Goal: Task Accomplishment & Management: Use online tool/utility

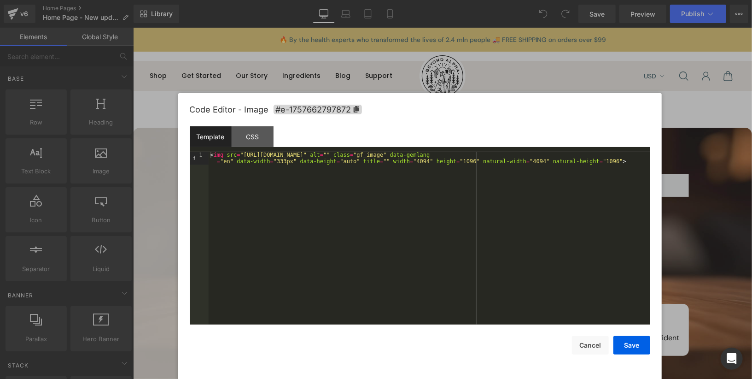
click at [298, 179] on div "< img src = "[URL][DOMAIN_NAME]" alt = "" class = "gf_image" data-gemlang = "en…" at bounding box center [430, 251] width 442 height 198
click at [223, 153] on div "< img src = "[URL][DOMAIN_NAME]" alt = "" class = "gf_image" data-gemlang = "en…" at bounding box center [430, 248] width 442 height 192
click at [321, 177] on div "< img class = "hide-eu hide-au" src = "[URL][DOMAIN_NAME]" alt = "" class = "gf…" at bounding box center [430, 251] width 442 height 198
drag, startPoint x: 228, startPoint y: 157, endPoint x: 303, endPoint y: 154, distance: 75.1
click at [303, 154] on div "< img class = "hide-eu hide-au" src = "[URL][DOMAIN_NAME]" alt = "" class = "gf…" at bounding box center [430, 251] width 442 height 198
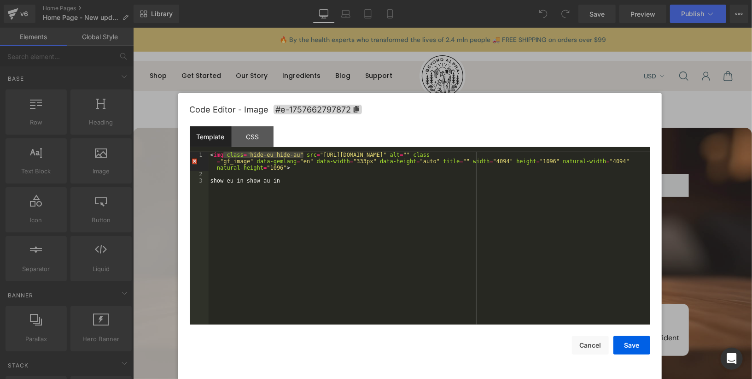
click at [315, 157] on div "< img class = "hide-eu hide-au" src = "[URL][DOMAIN_NAME]" alt = "" class = "gf…" at bounding box center [430, 251] width 442 height 198
drag, startPoint x: 299, startPoint y: 155, endPoint x: 250, endPoint y: 155, distance: 48.8
click at [250, 155] on div "< img class = "hide-eu hide-au" src = "[URL][DOMAIN_NAME]" alt = "" class = "gf…" at bounding box center [430, 251] width 442 height 198
drag, startPoint x: 227, startPoint y: 156, endPoint x: 303, endPoint y: 156, distance: 76.0
click at [303, 156] on div "< img class = "hide-eu hide-au" src = "[URL][DOMAIN_NAME]" alt = "" class = "gf…" at bounding box center [430, 251] width 442 height 198
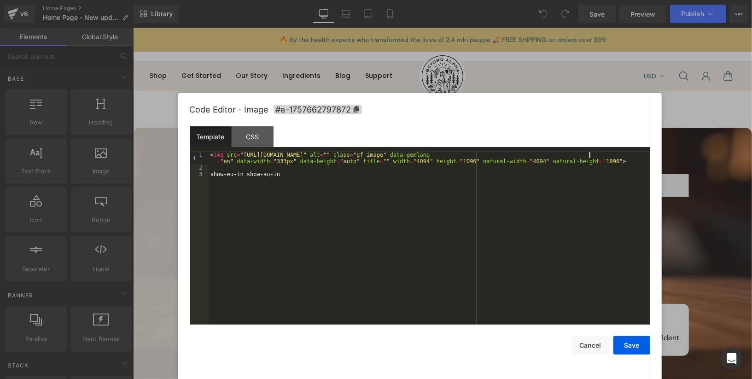
click at [589, 157] on div "< img src = "[URL][DOMAIN_NAME]" alt = "" class = "gf_image" data-gemlang = "en…" at bounding box center [430, 248] width 442 height 192
click at [282, 181] on div "< img src = "[URL][DOMAIN_NAME]" alt = "" class = "gf_image hide-eu hide-au" da…" at bounding box center [430, 251] width 442 height 198
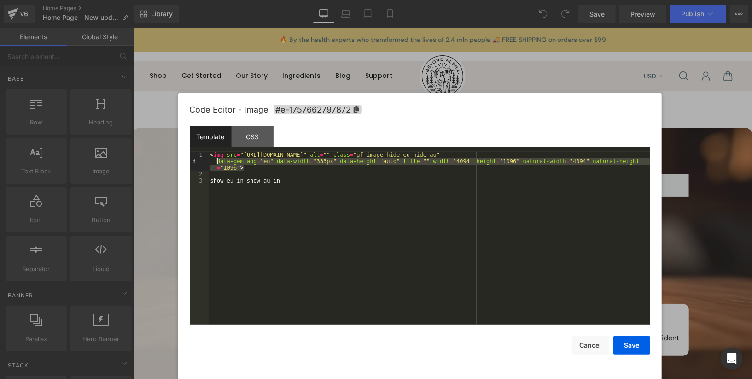
drag, startPoint x: 251, startPoint y: 166, endPoint x: 212, endPoint y: 158, distance: 39.9
click at [212, 158] on div "< img src = "[URL][DOMAIN_NAME]" alt = "" class = "gf_image hide-eu hide-au" da…" at bounding box center [430, 251] width 442 height 198
click at [250, 174] on div "< img src = "[URL][DOMAIN_NAME]" alt = "" class = "gf_image hide-eu hide-au" da…" at bounding box center [430, 251] width 442 height 198
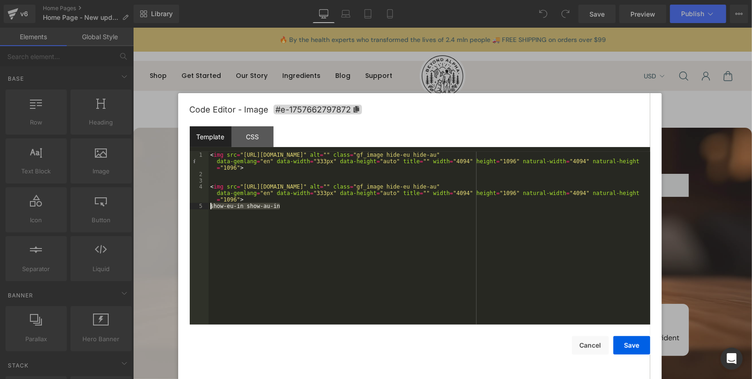
drag, startPoint x: 284, startPoint y: 206, endPoint x: 210, endPoint y: 206, distance: 73.2
click at [210, 206] on div "< img src = "[URL][DOMAIN_NAME]" alt = "" class = "gf_image hide-eu hide-au" da…" at bounding box center [430, 251] width 442 height 198
drag, startPoint x: 592, startPoint y: 189, endPoint x: 642, endPoint y: 187, distance: 49.3
click at [642, 187] on div "< img src = "[URL][DOMAIN_NAME]" alt = "" class = "gf_image hide-eu hide-au" da…" at bounding box center [430, 251] width 442 height 198
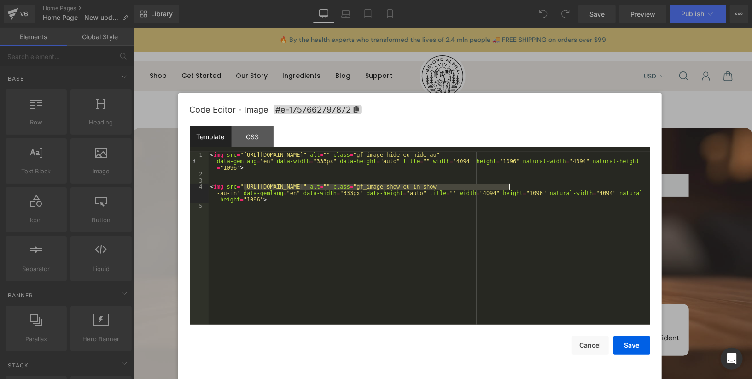
drag, startPoint x: 244, startPoint y: 188, endPoint x: 509, endPoint y: 187, distance: 265.3
click at [509, 187] on div "< img src = "[URL][DOMAIN_NAME]" alt = "" class = "gf_image hide-eu hide-au" da…" at bounding box center [430, 251] width 442 height 198
click at [236, 195] on div "< img src = "[URL][DOMAIN_NAME]" alt = "" class = "gf_image hide-eu hide-au" da…" at bounding box center [430, 251] width 442 height 198
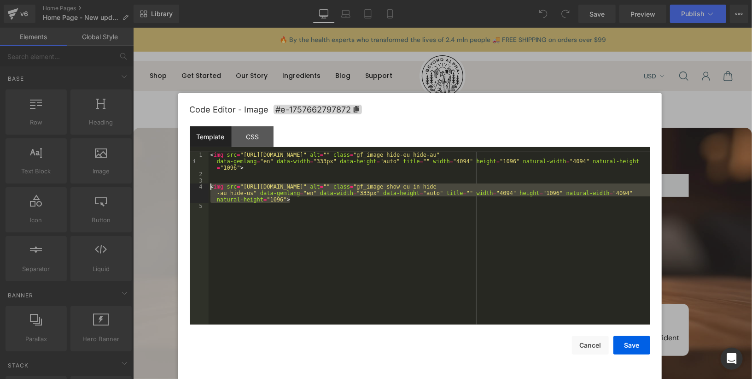
drag, startPoint x: 295, startPoint y: 202, endPoint x: 210, endPoint y: 184, distance: 86.5
click at [210, 184] on div "< img src = "[URL][DOMAIN_NAME]" alt = "" class = "gf_image hide-eu hide-au" da…" at bounding box center [430, 251] width 442 height 198
click at [295, 203] on div "< img src = "[URL][DOMAIN_NAME]" alt = "" class = "gf_image hide-eu hide-au" da…" at bounding box center [430, 251] width 442 height 198
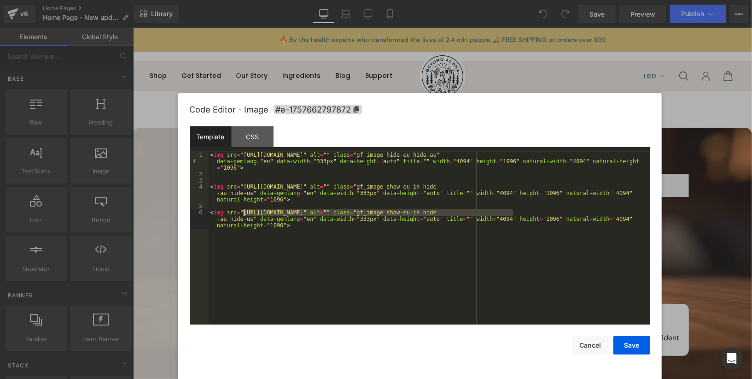
drag, startPoint x: 513, startPoint y: 213, endPoint x: 243, endPoint y: 213, distance: 269.4
click at [243, 213] on div "< img src = "[URL][DOMAIN_NAME]" alt = "" class = "gf_image hide-eu hide-au" da…" at bounding box center [430, 257] width 442 height 211
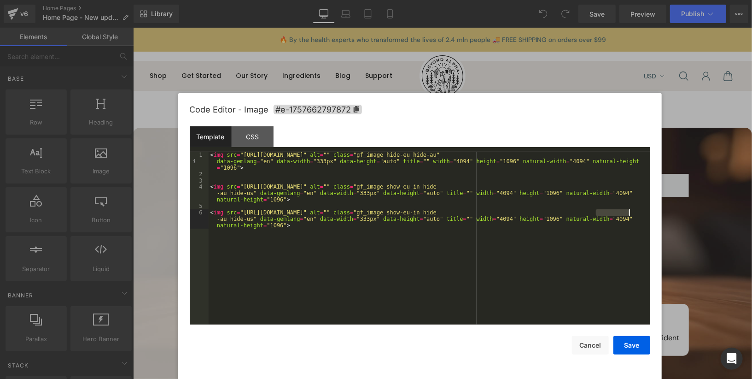
drag, startPoint x: 597, startPoint y: 213, endPoint x: 630, endPoint y: 213, distance: 32.7
click at [630, 213] on div "< img src = "[URL][DOMAIN_NAME]" alt = "" class = "gf_image hide-eu hide-au" da…" at bounding box center [430, 257] width 442 height 211
click at [266, 221] on div "< img src = "[URL][DOMAIN_NAME]" alt = "" class = "gf_image hide-eu hide-au" da…" at bounding box center [430, 257] width 442 height 211
click at [635, 348] on button "Save" at bounding box center [631, 345] width 37 height 18
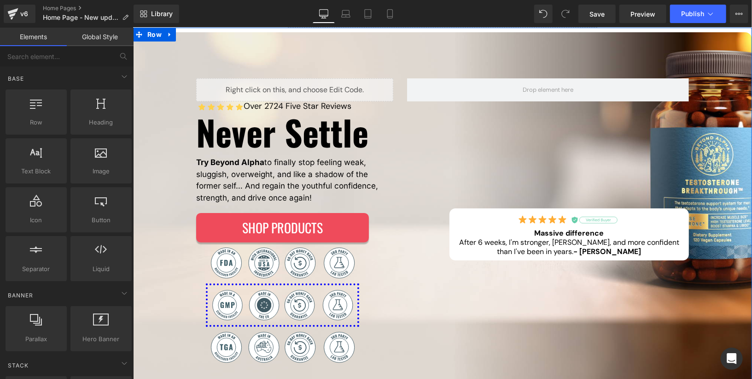
scroll to position [100, 0]
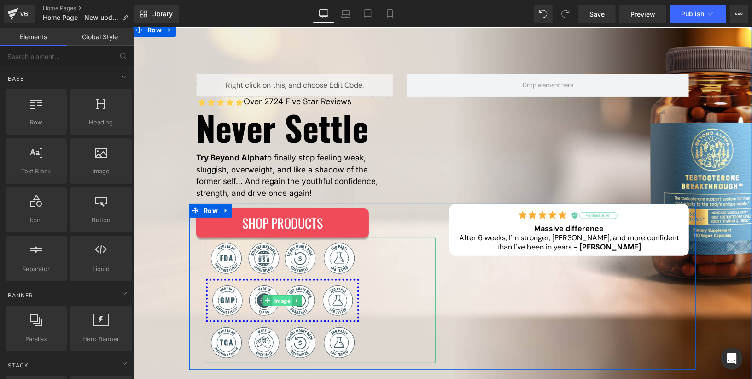
click at [286, 297] on div "Image" at bounding box center [320, 299] width 230 height 125
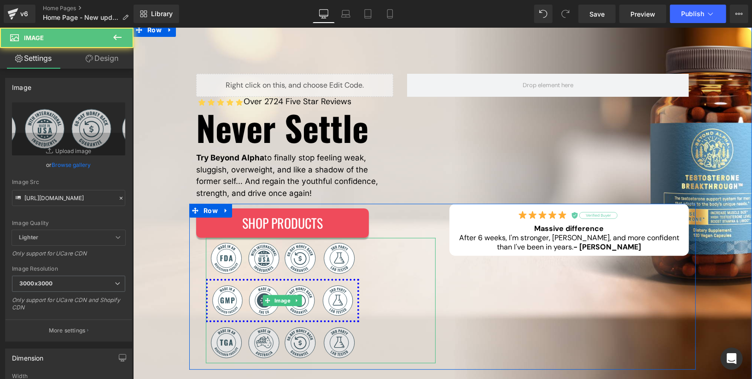
click at [276, 333] on img at bounding box center [281, 341] width 153 height 41
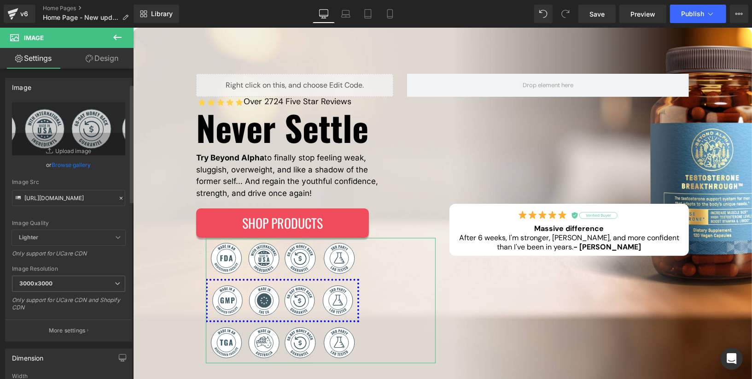
scroll to position [501, 0]
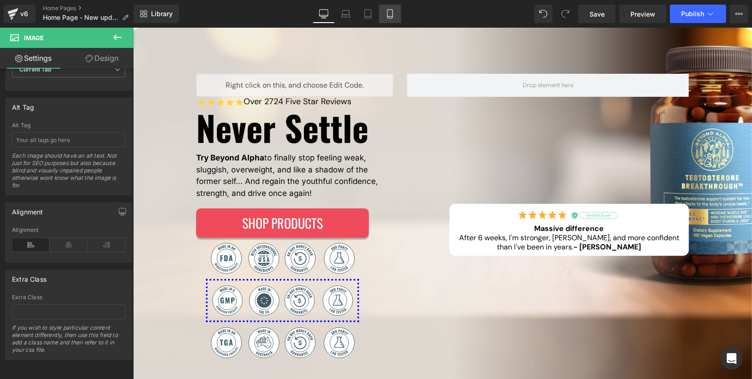
click at [388, 20] on link "Mobile" at bounding box center [390, 14] width 22 height 18
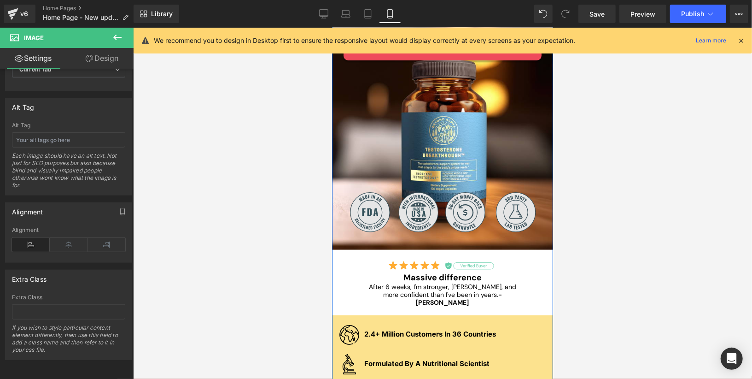
scroll to position [254, 0]
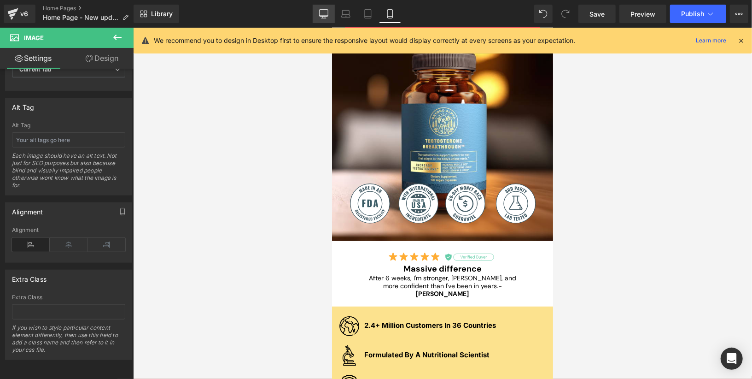
click at [327, 17] on icon at bounding box center [323, 13] width 9 height 9
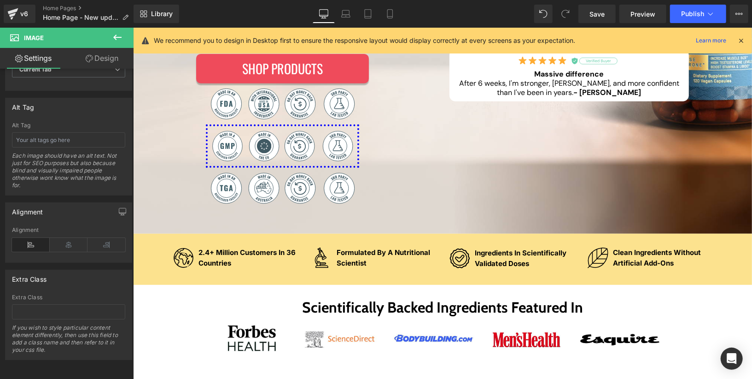
scroll to position [191, 0]
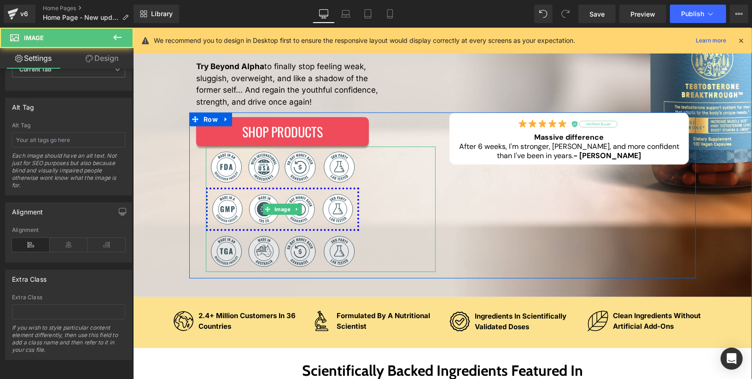
click at [282, 245] on img at bounding box center [281, 250] width 153 height 41
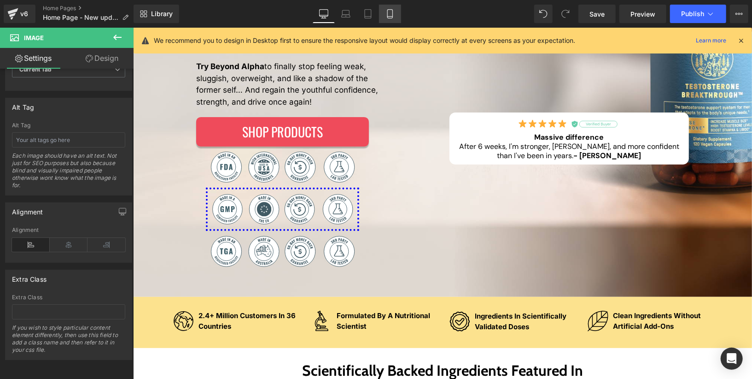
click at [394, 20] on link "Mobile" at bounding box center [390, 14] width 22 height 18
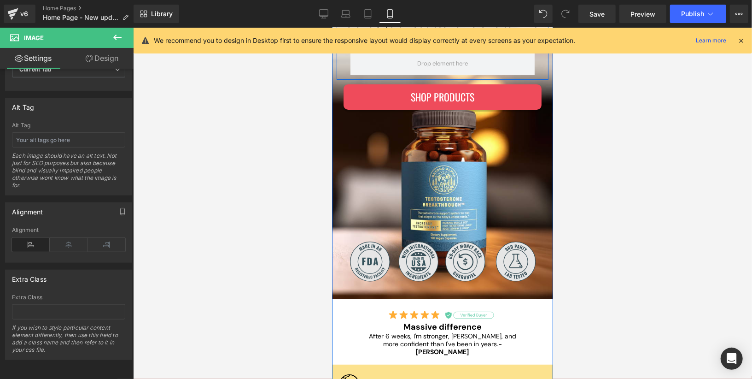
scroll to position [253, 0]
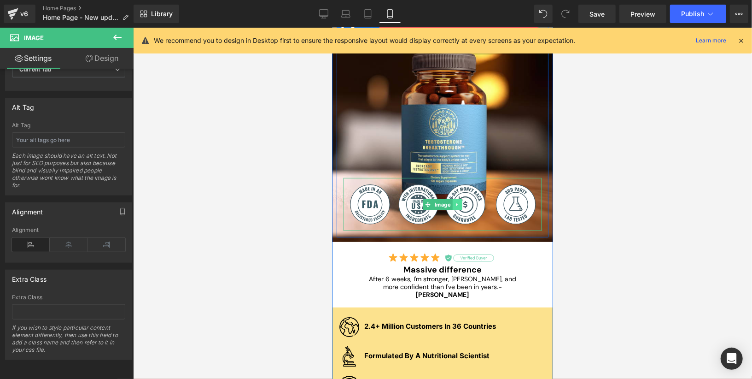
click at [453, 204] on link at bounding box center [457, 203] width 10 height 11
click at [452, 204] on icon at bounding box center [451, 203] width 5 height 5
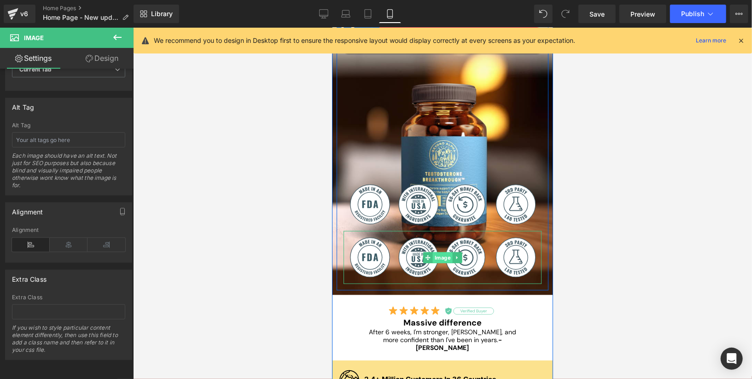
click at [445, 257] on link "Image" at bounding box center [437, 256] width 29 height 11
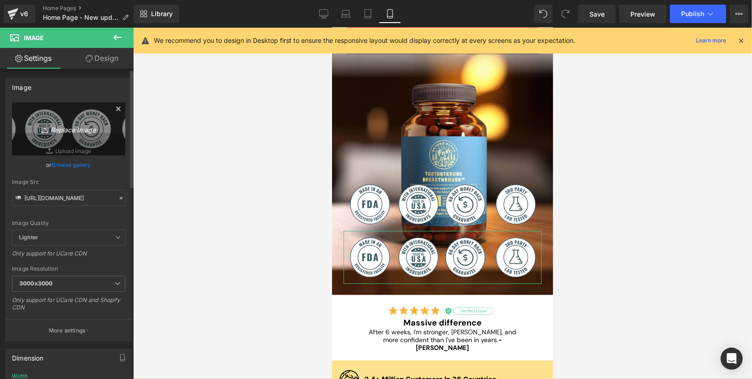
click at [96, 131] on icon "Replace Image" at bounding box center [69, 129] width 74 height 12
type input "C:\fakepath\eu-badges.svg"
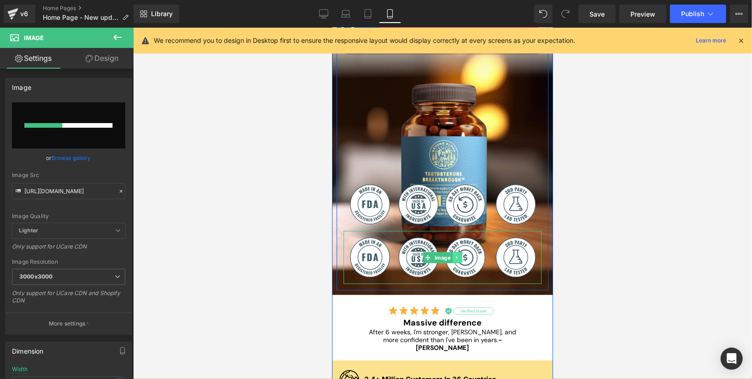
click at [458, 257] on icon at bounding box center [456, 257] width 5 height 6
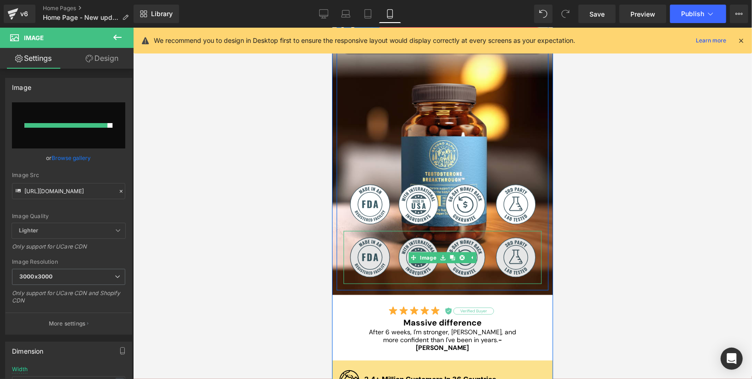
type input "[URL][DOMAIN_NAME]"
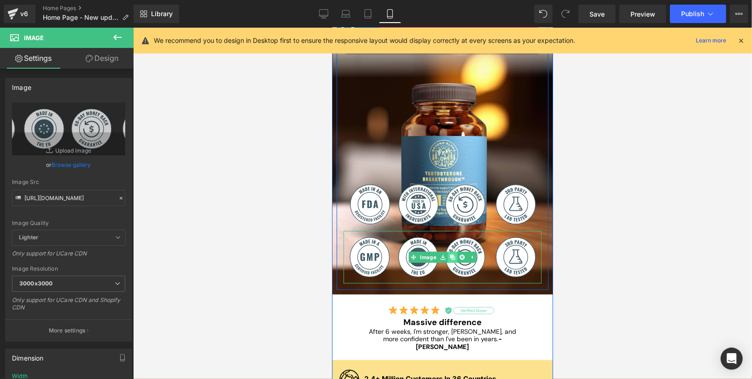
click at [448, 258] on link at bounding box center [452, 256] width 10 height 11
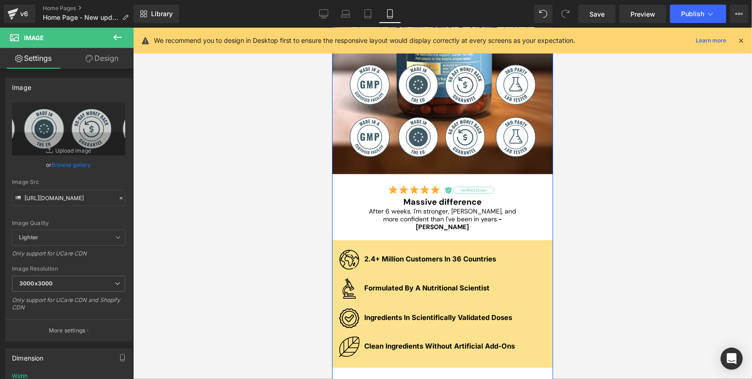
scroll to position [414, 0]
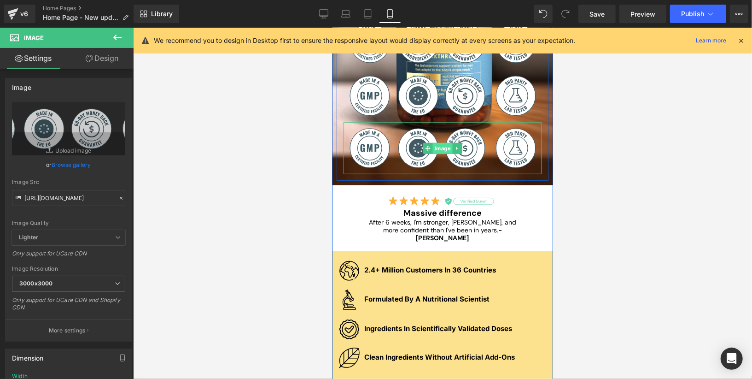
click at [440, 149] on div "Image" at bounding box center [442, 148] width 198 height 52
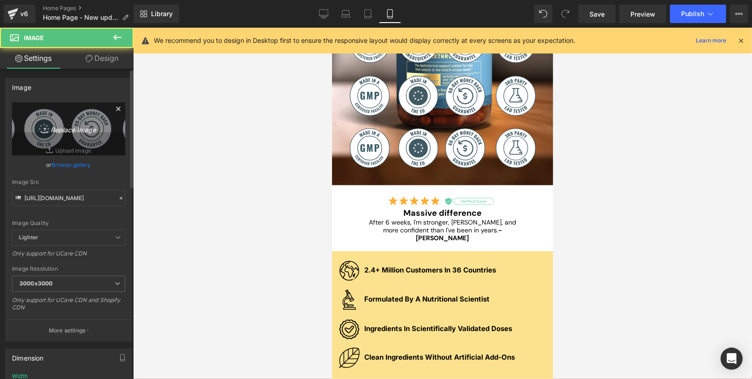
click at [83, 126] on icon "Replace Image" at bounding box center [69, 129] width 74 height 12
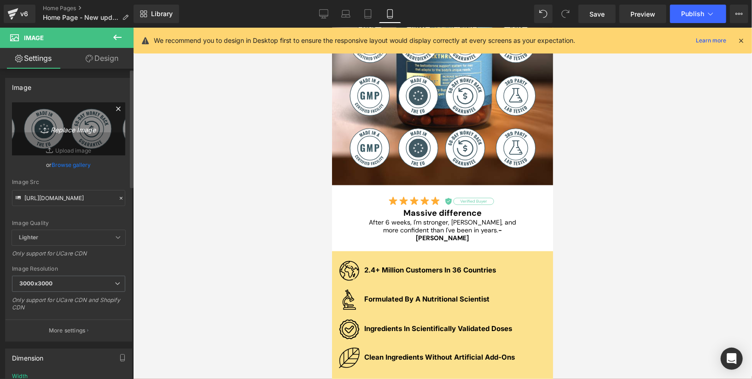
type input "C:\fakepath\au-badges.svg"
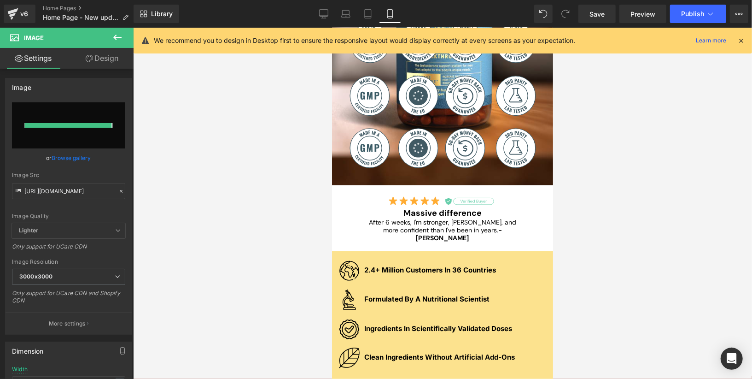
type input "[URL][DOMAIN_NAME]"
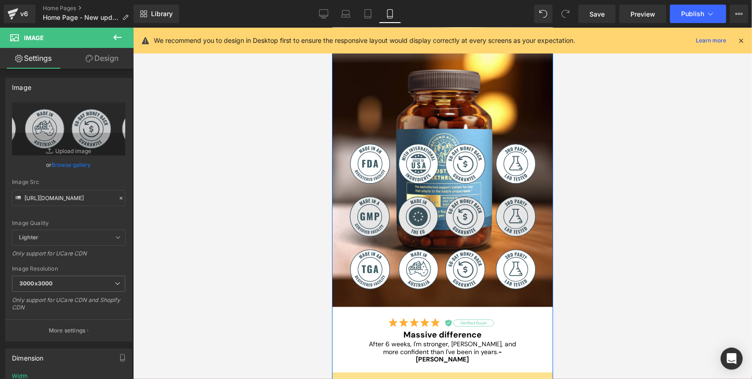
scroll to position [293, 0]
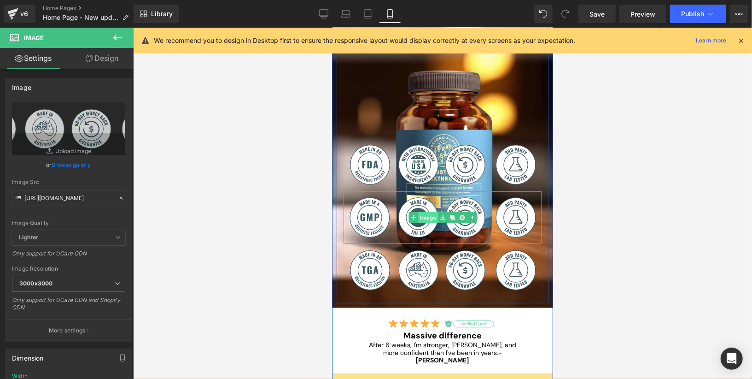
click at [430, 216] on div "Image" at bounding box center [442, 217] width 198 height 52
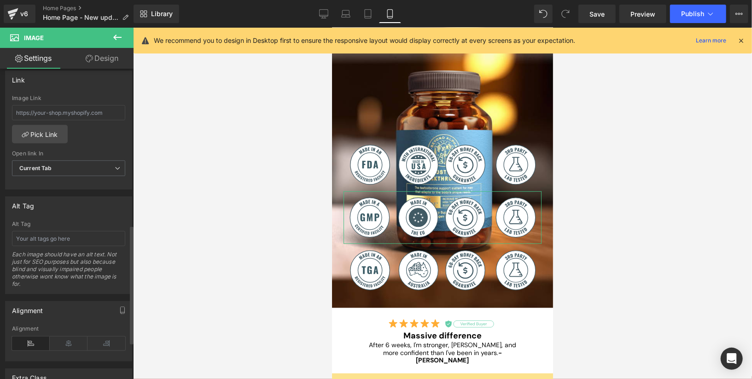
scroll to position [501, 0]
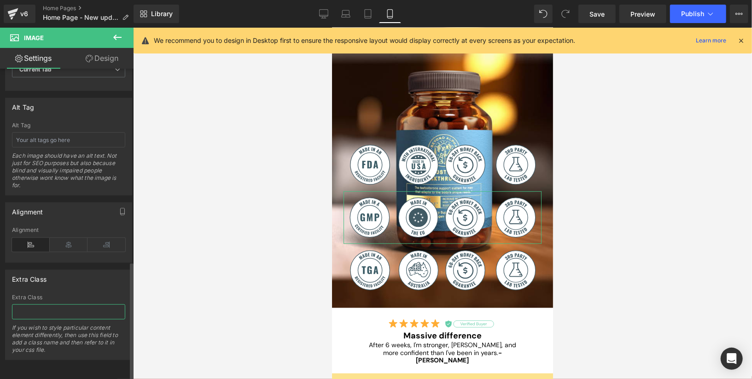
click at [76, 307] on input "text" at bounding box center [68, 311] width 113 height 15
type input ".hide-us .hide-au .hide-cad .hide-nzd"
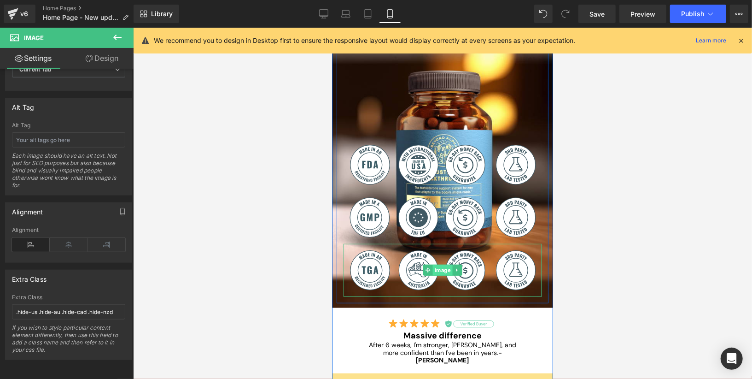
click at [437, 269] on div "Image" at bounding box center [442, 269] width 198 height 53
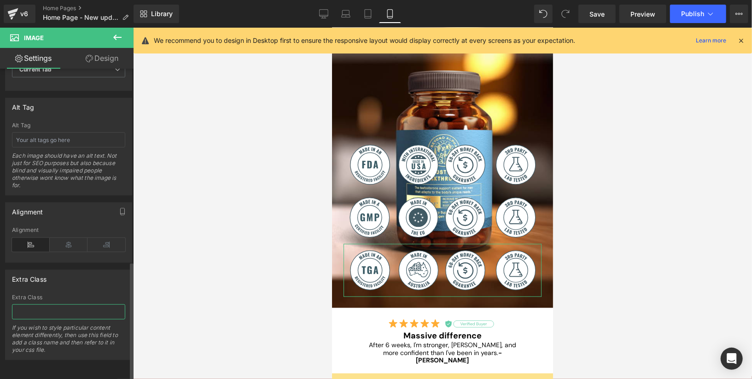
click at [74, 304] on input "text" at bounding box center [68, 311] width 113 height 15
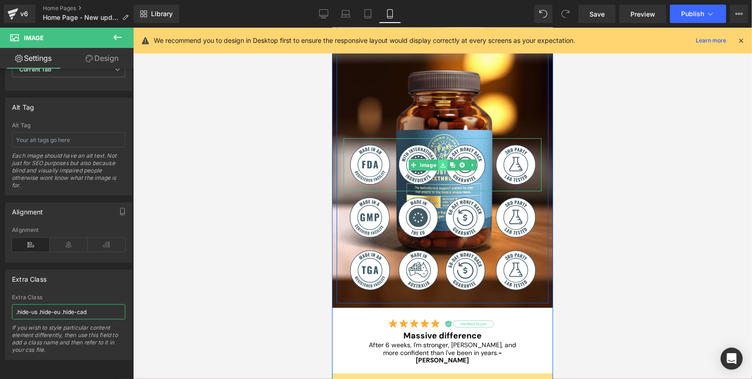
type input ".hide-us .hide-eu .hide-cad"
click at [437, 163] on link at bounding box center [442, 164] width 10 height 11
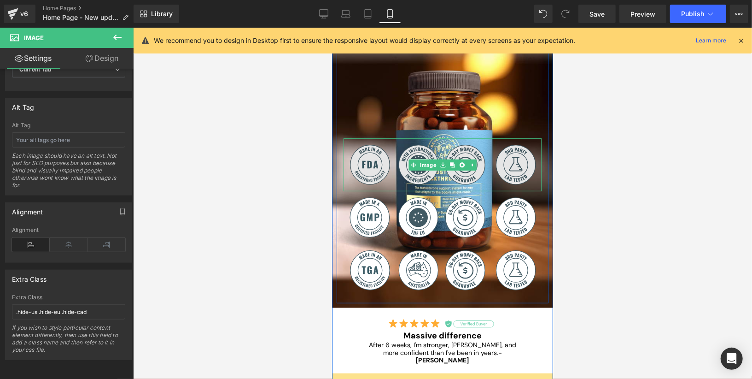
click at [430, 166] on div "Image" at bounding box center [442, 164] width 198 height 53
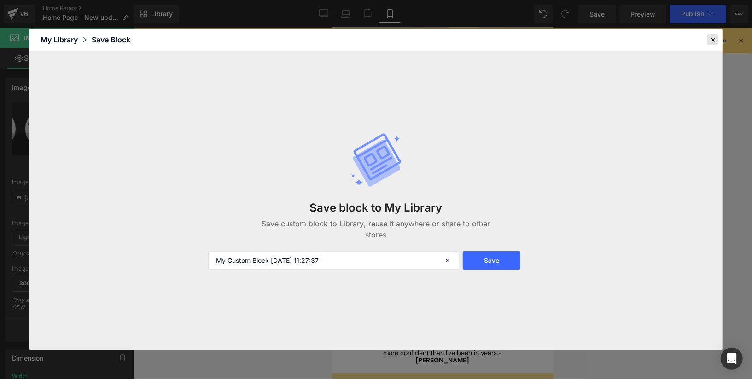
click at [715, 41] on icon at bounding box center [713, 39] width 8 height 8
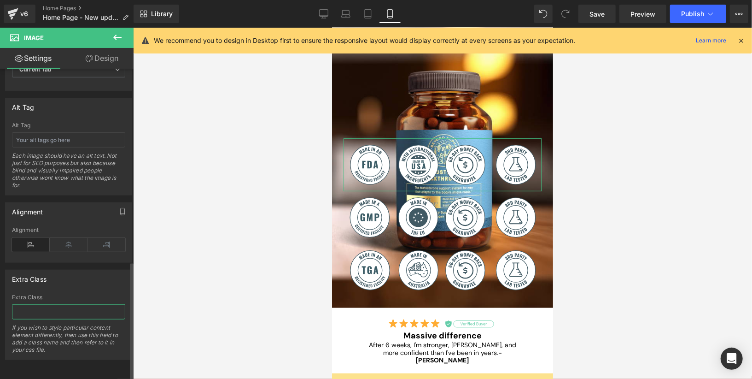
click at [73, 304] on input "text" at bounding box center [68, 311] width 113 height 15
type input ".hide-eu .hide-au .hide-nzd"
click at [81, 280] on div "Extra Class .hide-eu .hide-au .hide-nzd Extra Class .hide-eu .hide-au .hide-nzd…" at bounding box center [68, 314] width 127 height 90
click at [324, 18] on link "Desktop" at bounding box center [324, 14] width 22 height 18
type input "333"
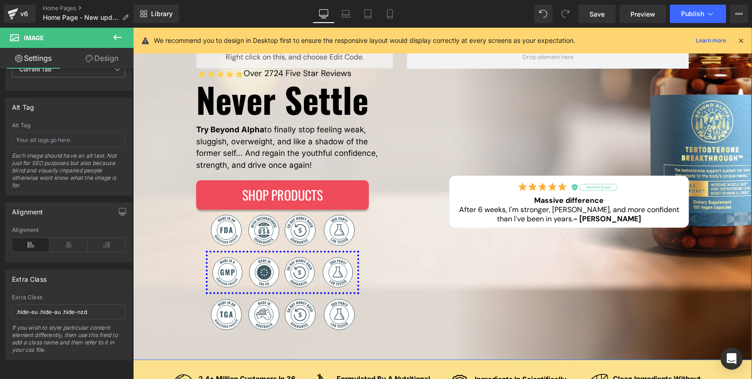
scroll to position [130, 0]
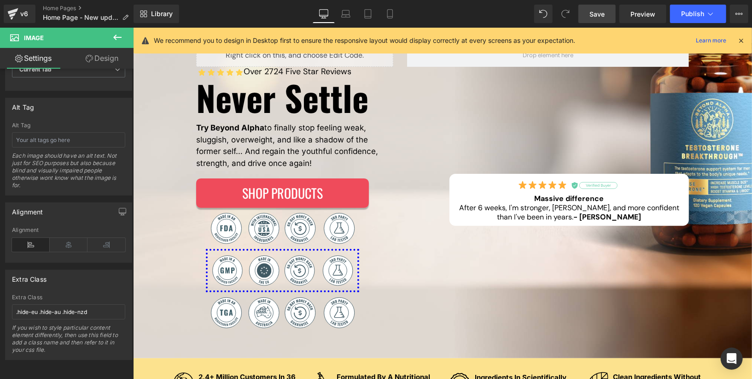
click at [593, 21] on link "Save" at bounding box center [596, 14] width 37 height 18
click at [630, 19] on link "Preview" at bounding box center [642, 14] width 47 height 18
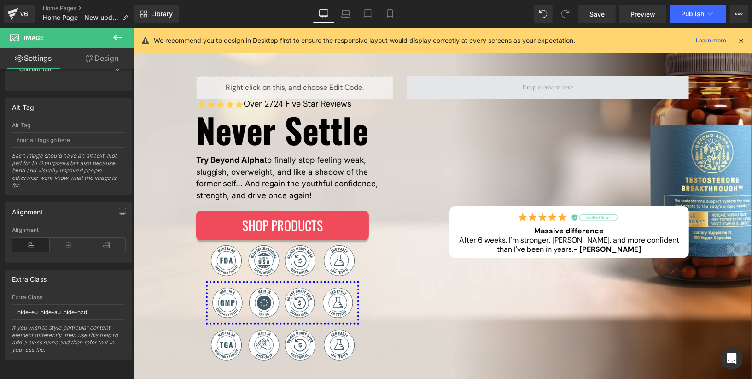
scroll to position [93, 0]
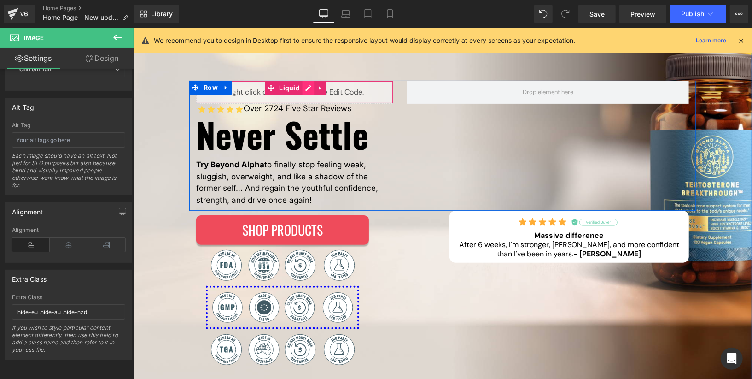
click at [311, 90] on div "Liquid" at bounding box center [294, 91] width 197 height 23
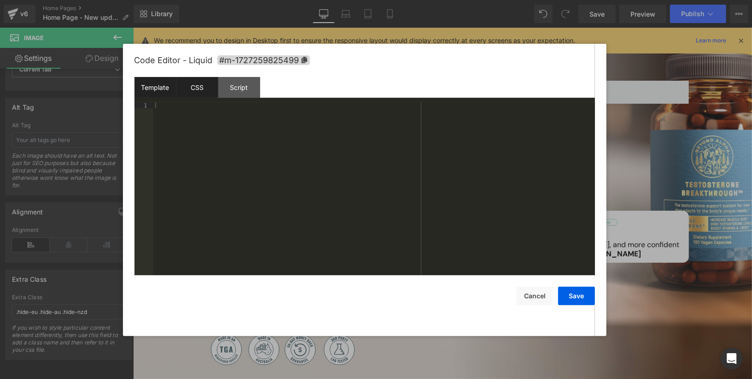
click at [200, 92] on div "CSS" at bounding box center [197, 87] width 42 height 21
click at [219, 140] on div "#m-1727259825499 { } bodyx { background : #fff ; }" at bounding box center [374, 195] width 442 height 186
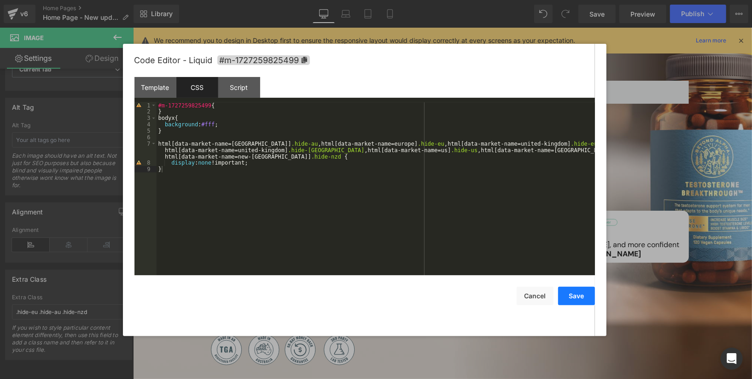
click at [573, 292] on button "Save" at bounding box center [576, 295] width 37 height 18
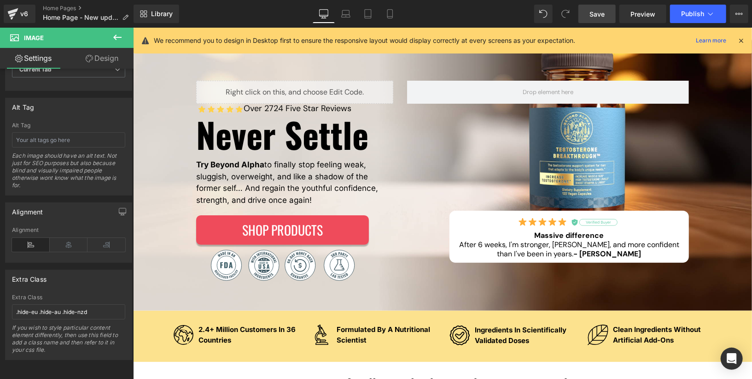
drag, startPoint x: 599, startPoint y: 15, endPoint x: 303, endPoint y: 129, distance: 316.5
click at [599, 15] on span "Save" at bounding box center [596, 14] width 15 height 10
click at [344, 17] on icon at bounding box center [345, 16] width 9 height 3
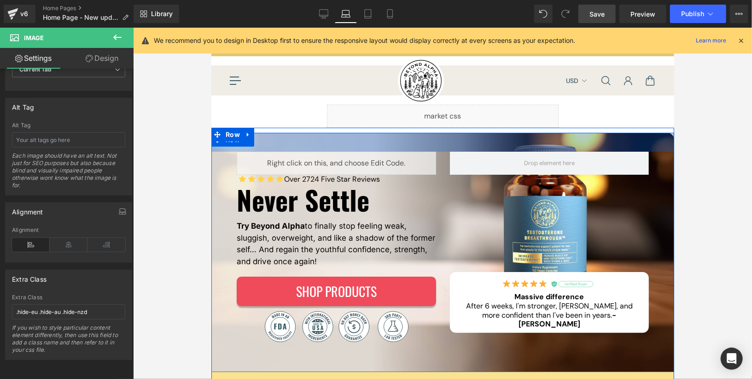
scroll to position [20, 0]
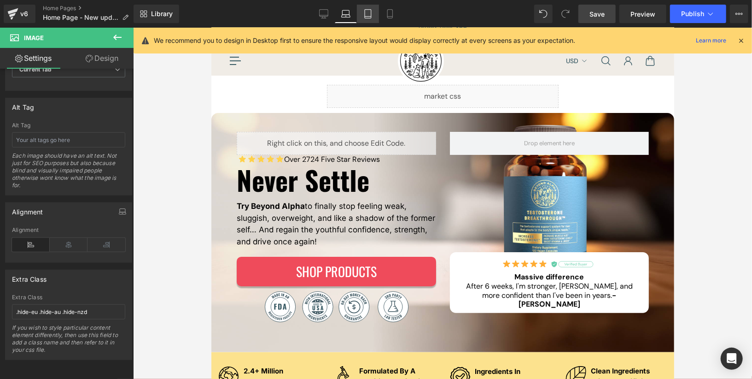
click at [369, 15] on icon at bounding box center [367, 13] width 9 height 9
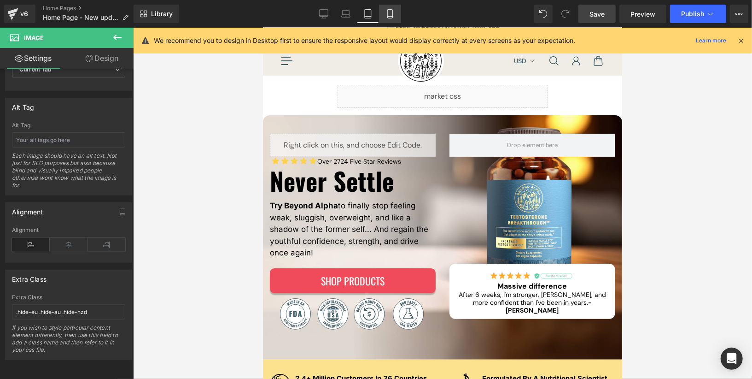
scroll to position [0, 0]
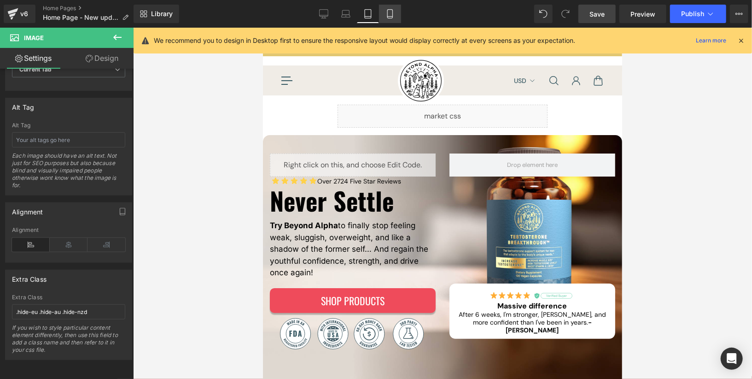
click at [392, 15] on icon at bounding box center [389, 13] width 9 height 9
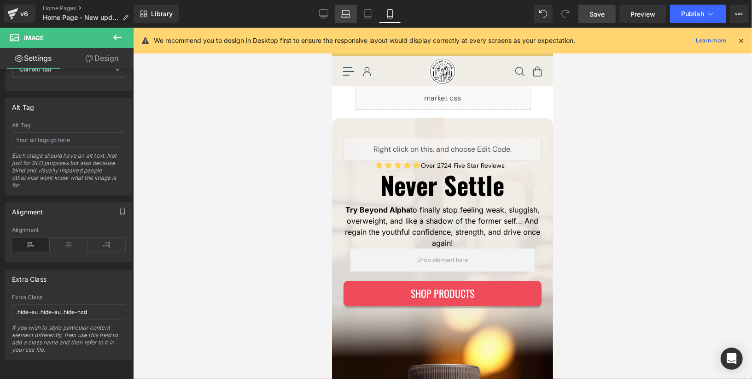
scroll to position [285, 0]
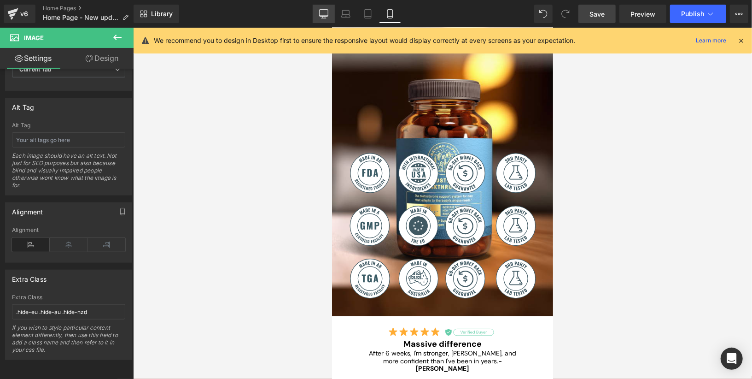
click at [326, 17] on icon at bounding box center [323, 13] width 9 height 9
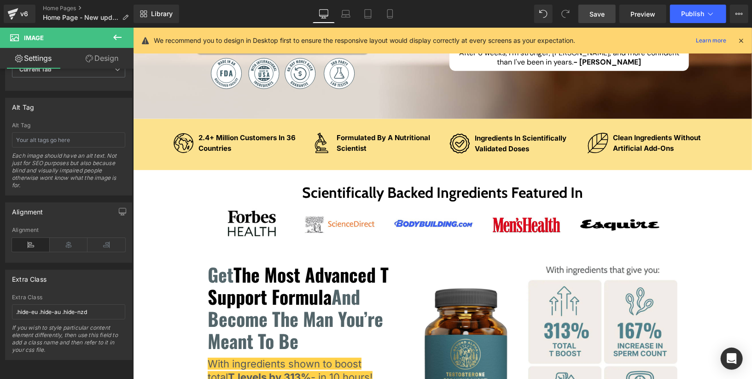
scroll to position [0, 0]
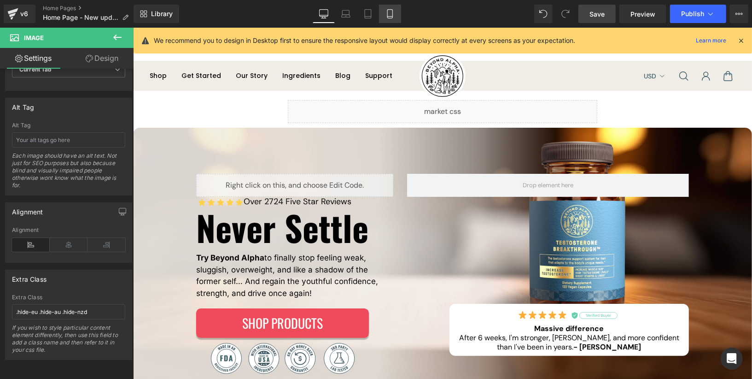
click at [385, 19] on link "Mobile" at bounding box center [390, 14] width 22 height 18
type input "100"
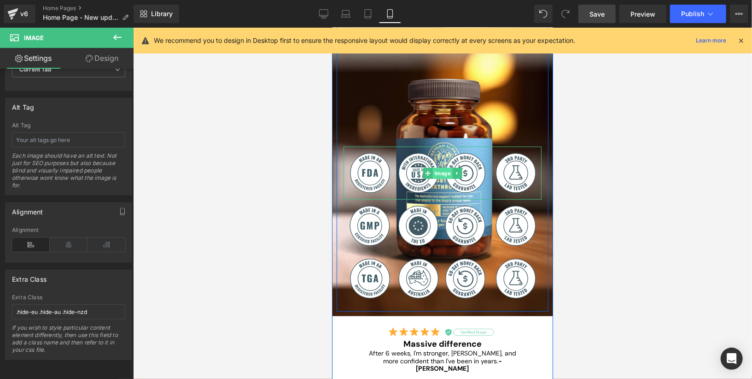
click at [444, 171] on div "Image" at bounding box center [442, 172] width 198 height 53
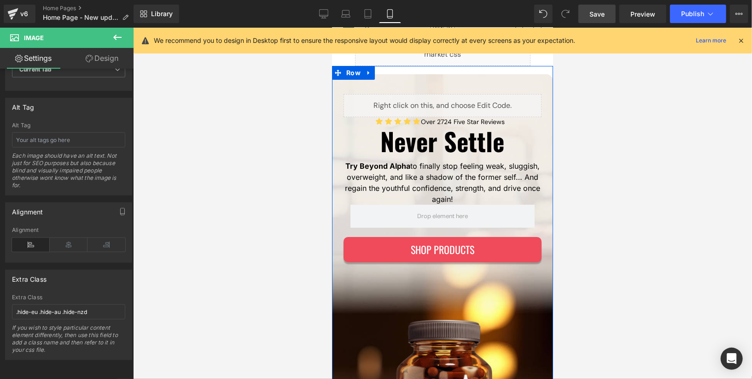
scroll to position [47, 0]
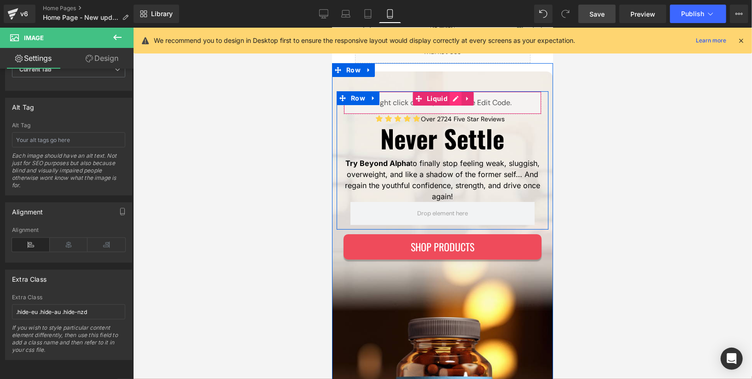
click at [458, 97] on div "Liquid" at bounding box center [442, 102] width 198 height 23
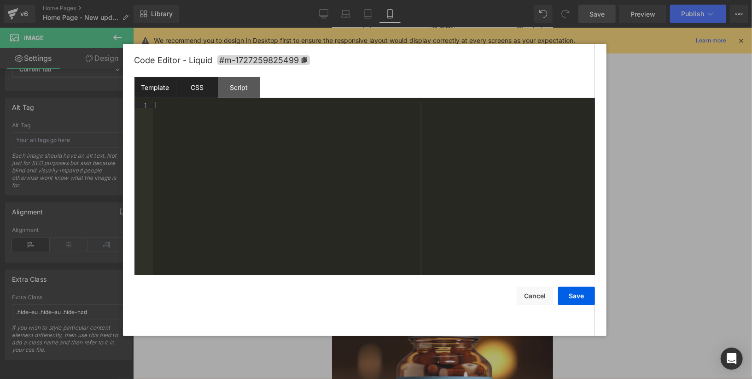
click at [197, 95] on div "CSS" at bounding box center [197, 87] width 42 height 21
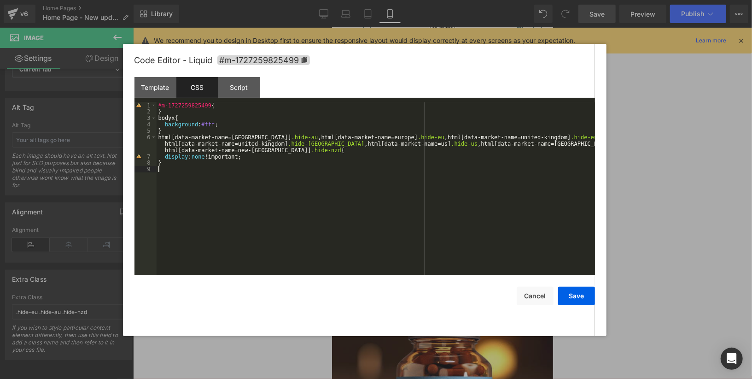
click at [250, 171] on div "#m-1727259825499 { } bodyx { background : #fff ; } html [ data-market-name = [G…" at bounding box center [376, 195] width 438 height 186
click at [570, 299] on button "Save" at bounding box center [576, 295] width 37 height 18
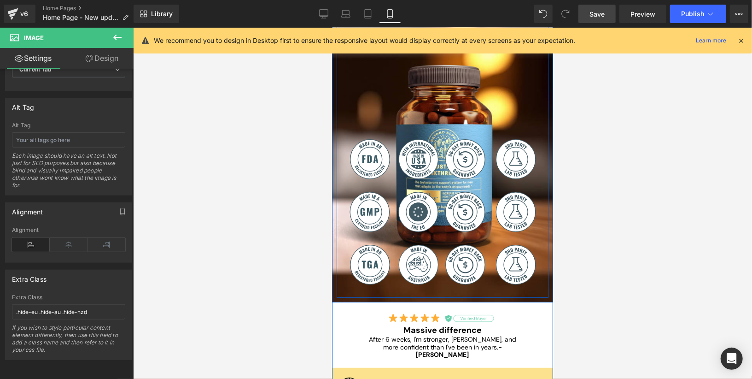
scroll to position [300, 0]
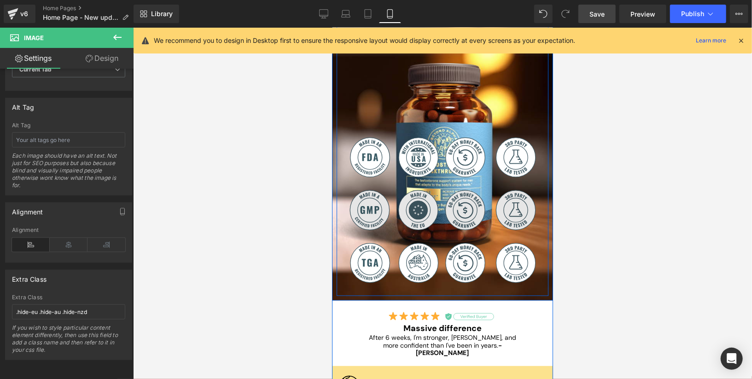
click at [449, 215] on img at bounding box center [442, 209] width 198 height 52
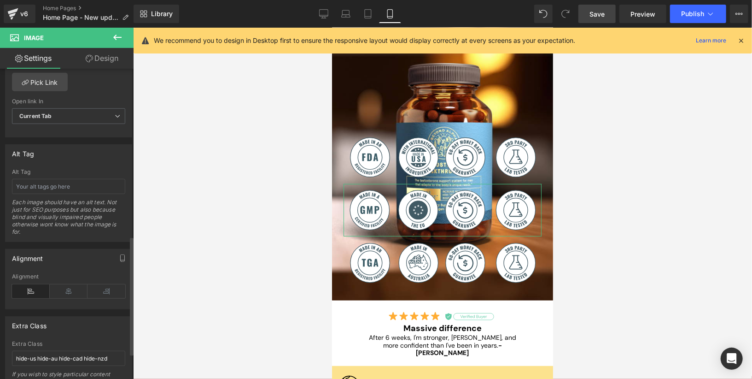
scroll to position [501, 0]
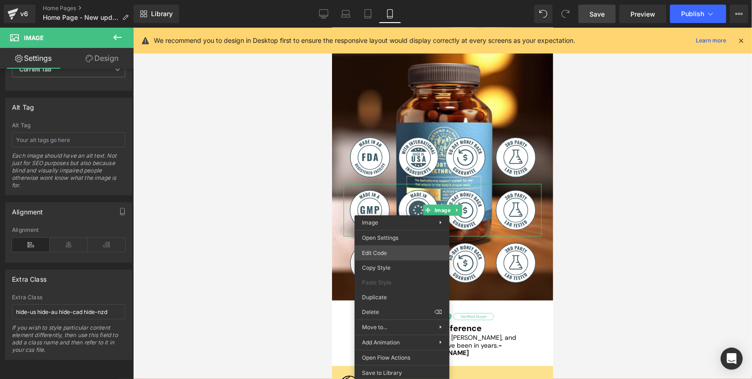
click at [402, 0] on div "Image You are previewing how the will restyle your page. You can not edit Eleme…" at bounding box center [376, 0] width 752 height 0
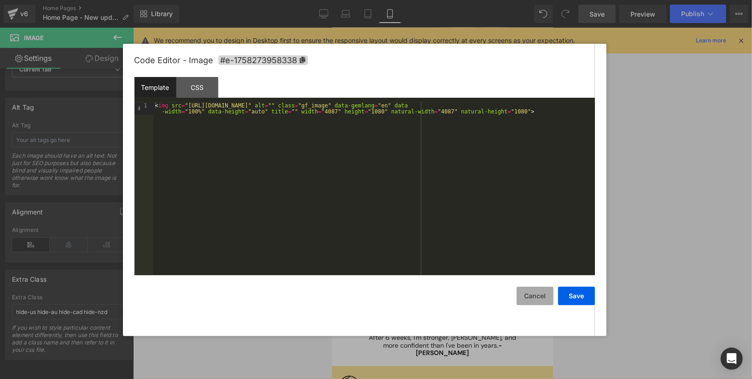
click at [538, 296] on button "Cancel" at bounding box center [535, 295] width 37 height 18
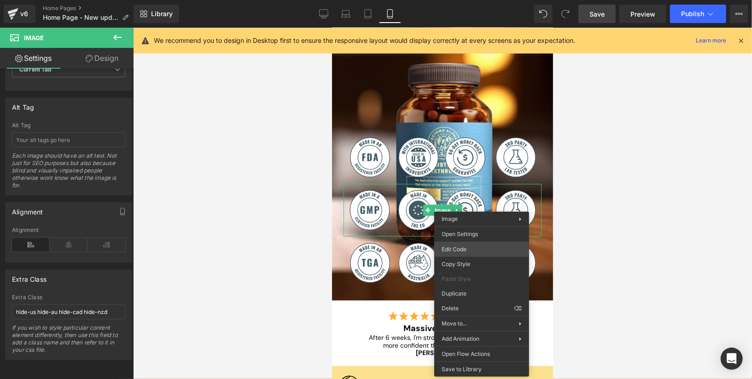
click at [475, 0] on div "Image You are previewing how the will restyle your page. You can not edit Eleme…" at bounding box center [376, 0] width 752 height 0
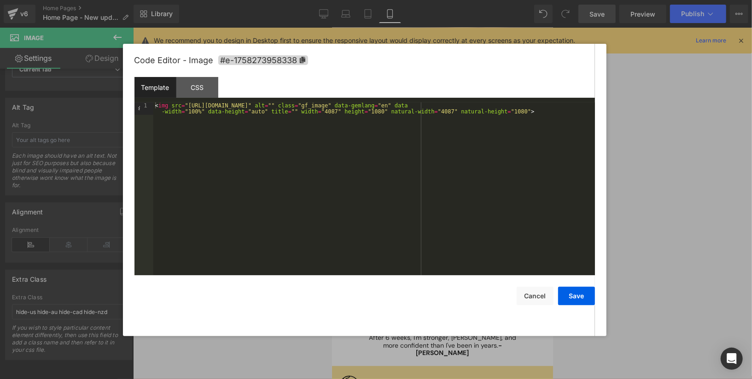
click at [504, 107] on div "< img src = "[URL][DOMAIN_NAME]" alt = "" class = "gf_image" data-gemlang = "en…" at bounding box center [374, 201] width 442 height 198
click at [507, 108] on div "< img src = "[URL][DOMAIN_NAME]" alt = "" class = "gf_image hide-us hide-cad hi…" at bounding box center [374, 207] width 442 height 211
click at [574, 298] on button "Save" at bounding box center [576, 295] width 37 height 18
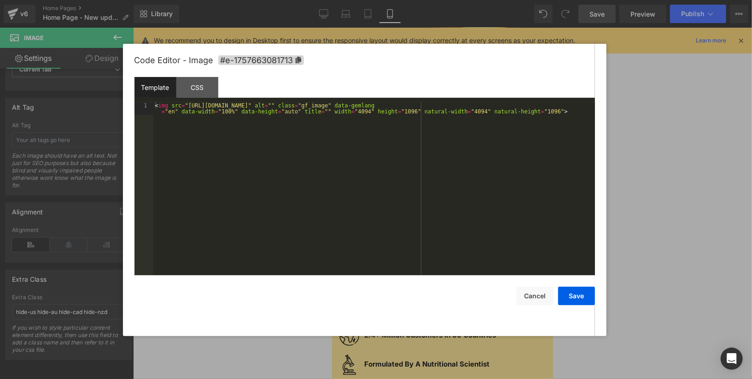
click at [449, 0] on div "Image You are previewing how the will restyle your page. You can not edit Eleme…" at bounding box center [376, 0] width 752 height 0
click at [533, 104] on div "< img src = "[URL][DOMAIN_NAME]" alt = "" class = "gf_image" data-gemlang = "en…" at bounding box center [374, 201] width 442 height 198
click at [577, 297] on button "Save" at bounding box center [576, 295] width 37 height 18
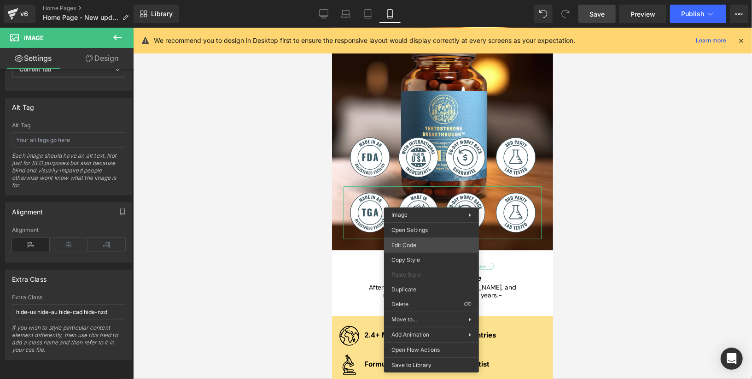
click at [433, 0] on div "Image You are previewing how the will restyle your page. You can not edit Eleme…" at bounding box center [376, 0] width 752 height 0
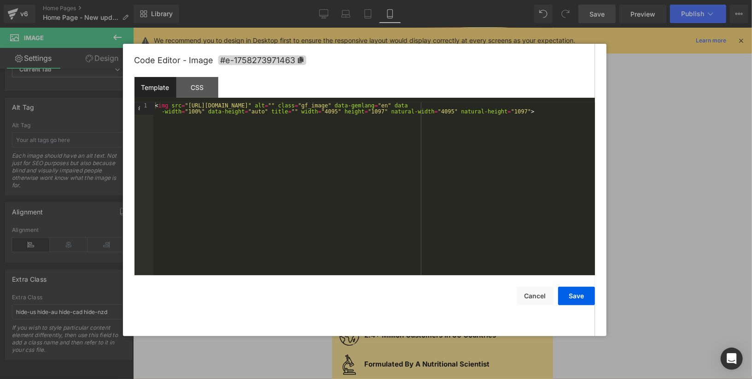
click at [505, 105] on div "< img src = "[URL][DOMAIN_NAME]" alt = "" class = "gf_image" data-gemlang = "en…" at bounding box center [374, 201] width 442 height 198
click at [576, 298] on button "Save" at bounding box center [576, 295] width 37 height 18
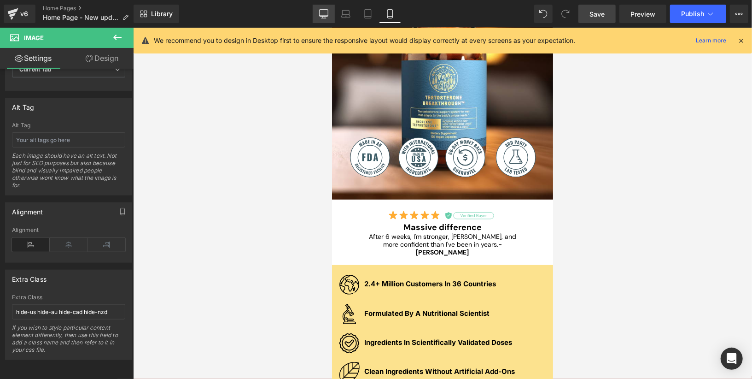
click at [330, 11] on link "Desktop" at bounding box center [324, 14] width 22 height 18
type input "auto"
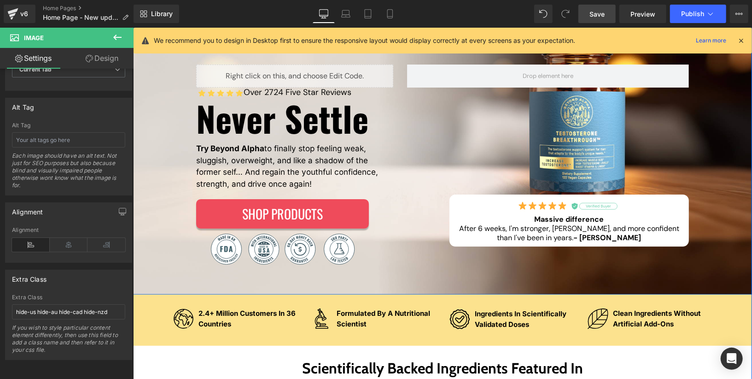
scroll to position [111, 0]
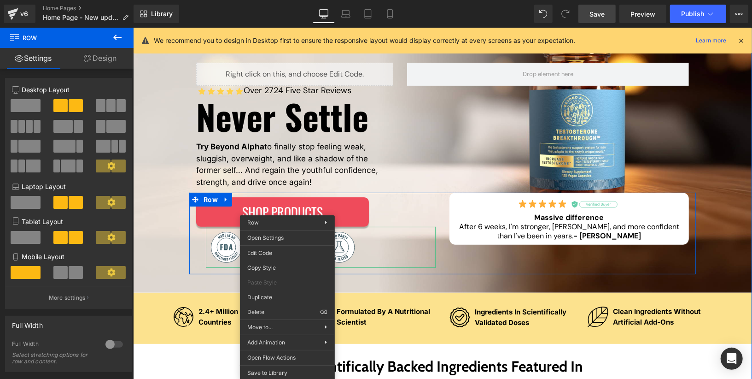
click at [381, 262] on div at bounding box center [320, 246] width 230 height 41
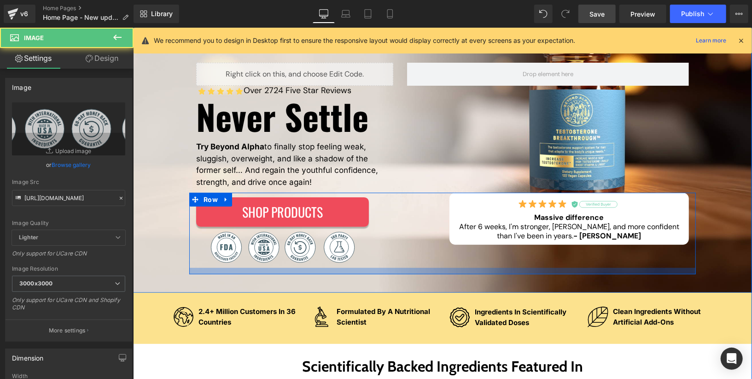
click at [438, 268] on div at bounding box center [442, 270] width 507 height 6
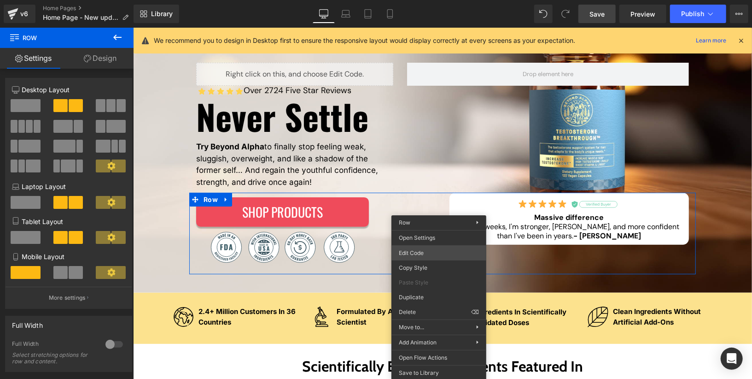
click at [438, 0] on div "Image You are previewing how the will restyle your page. You can not edit Eleme…" at bounding box center [376, 0] width 752 height 0
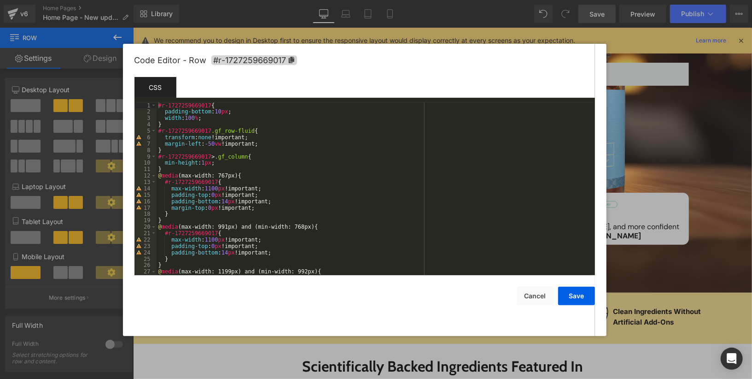
scroll to position [0, 0]
click at [530, 292] on button "Cancel" at bounding box center [535, 295] width 37 height 18
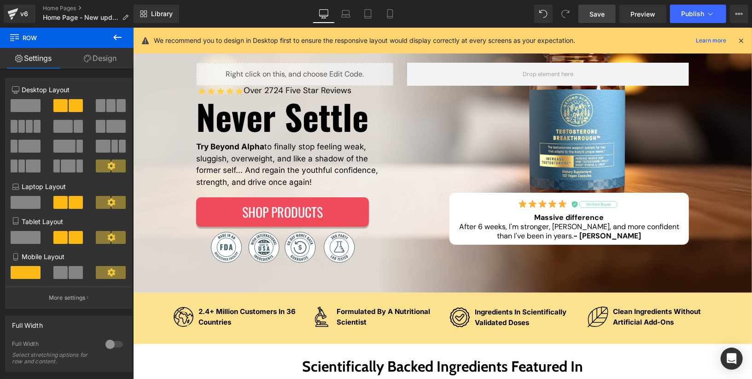
click at [590, 20] on link "Save" at bounding box center [596, 14] width 37 height 18
click at [634, 20] on link "Preview" at bounding box center [642, 14] width 47 height 18
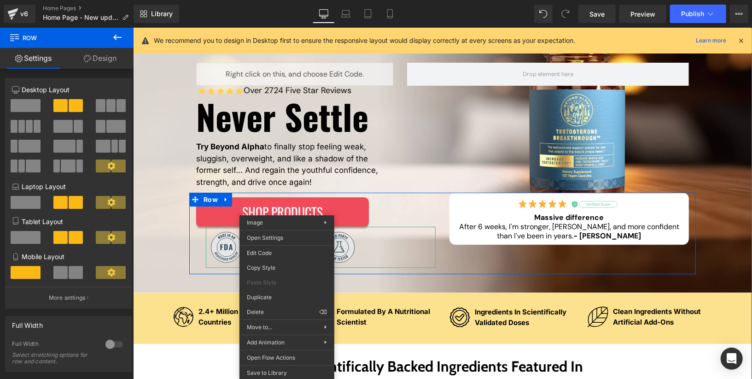
click at [349, 256] on img at bounding box center [281, 246] width 153 height 41
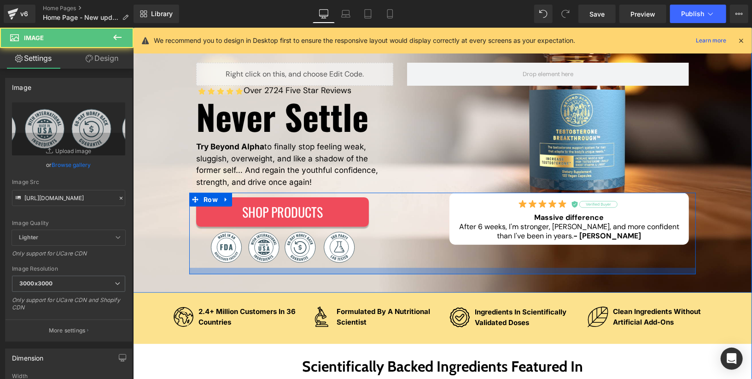
click at [362, 271] on div at bounding box center [442, 270] width 507 height 6
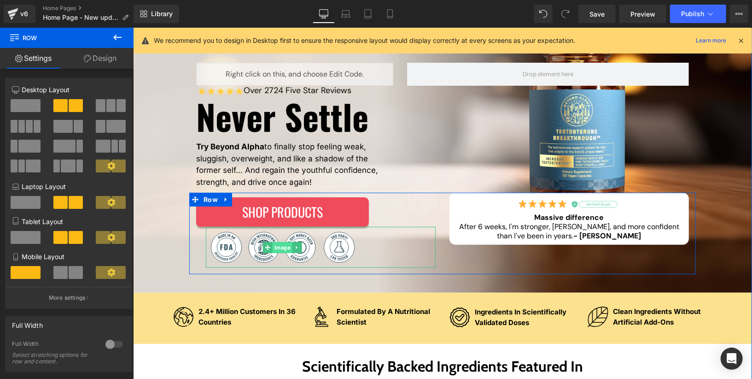
click at [286, 249] on link "Image" at bounding box center [276, 246] width 29 height 11
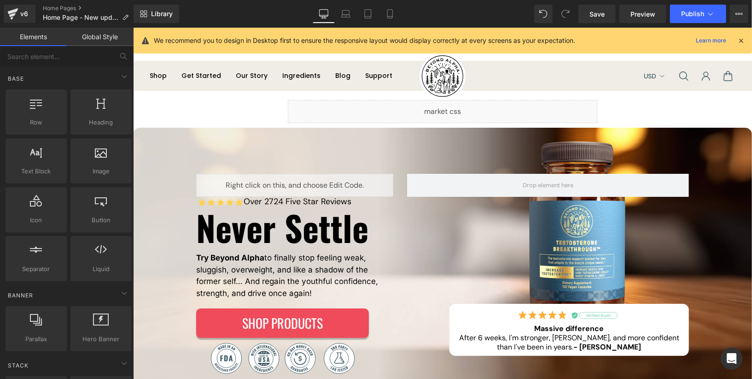
click at [658, 76] on icon "Chevron" at bounding box center [662, 75] width 10 height 10
click at [618, 105] on span "[GEOGRAPHIC_DATA], AUD" at bounding box center [629, 104] width 82 height 10
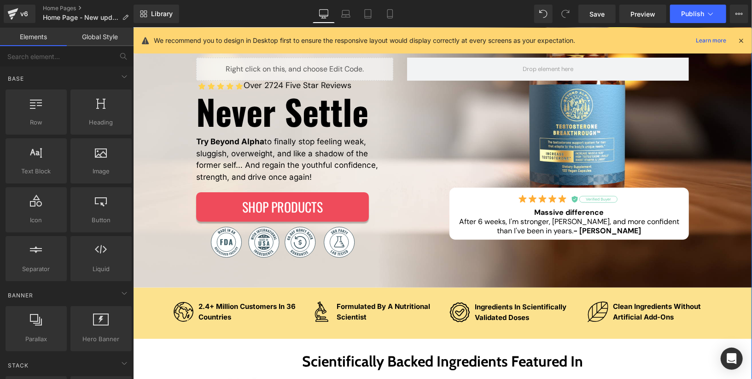
scroll to position [135, 0]
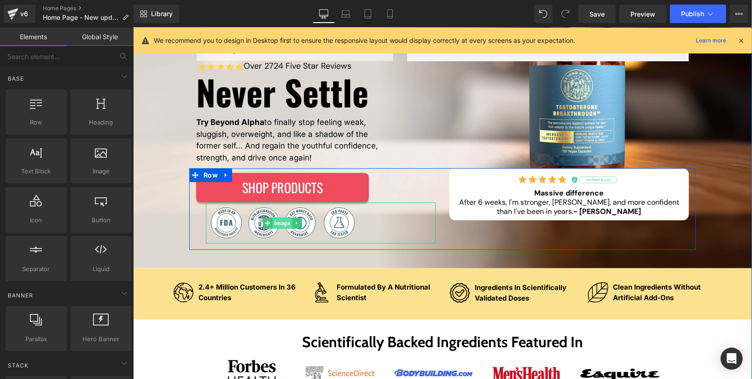
click at [280, 222] on span "Image" at bounding box center [282, 222] width 20 height 11
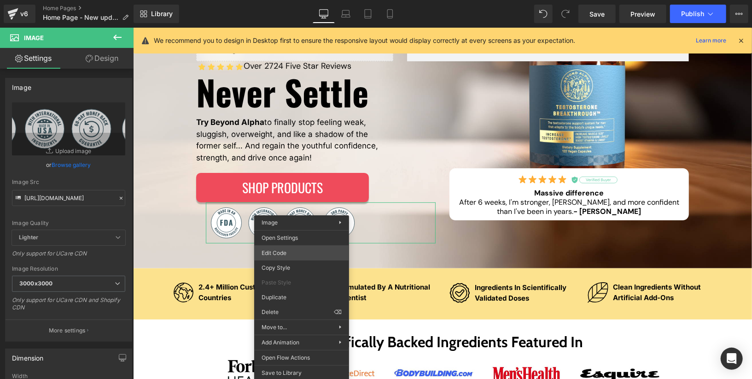
click at [311, 0] on div "Image You are previewing how the will restyle your page. You can not edit Eleme…" at bounding box center [376, 0] width 752 height 0
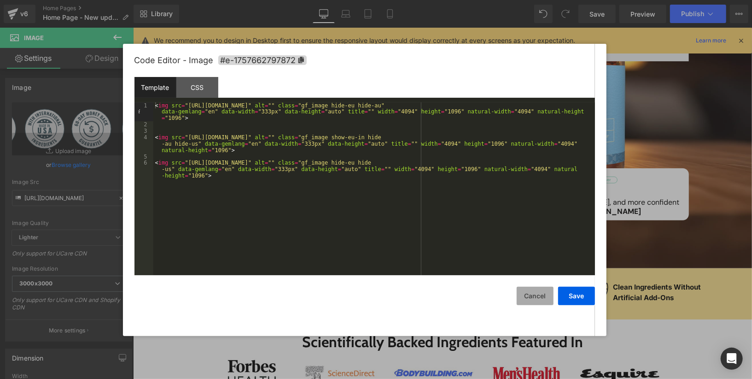
click at [529, 293] on button "Cancel" at bounding box center [535, 295] width 37 height 18
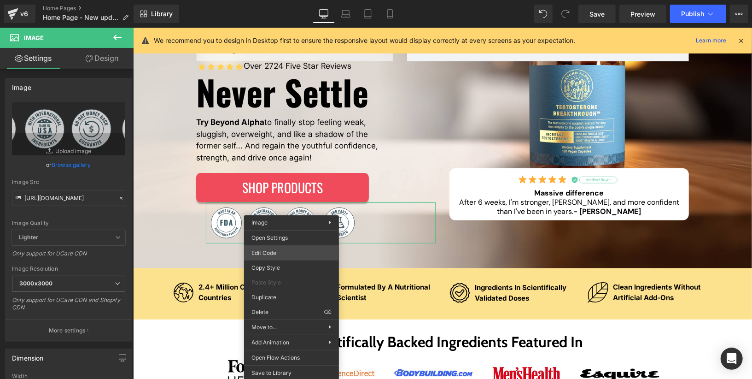
click at [298, 0] on div "Image You are previewing how the will restyle your page. You can not edit Eleme…" at bounding box center [376, 0] width 752 height 0
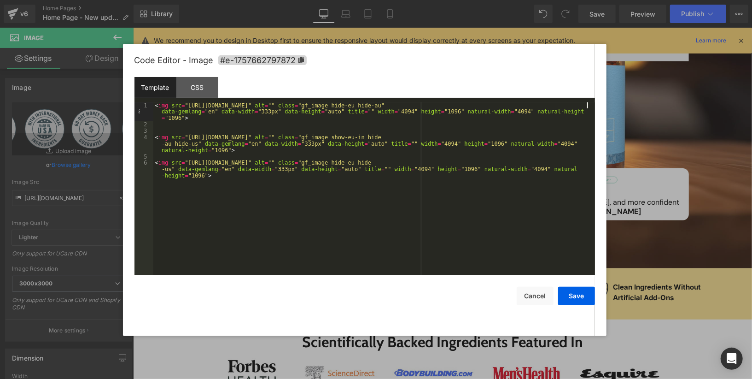
click at [586, 105] on div "< img src = "[URL][DOMAIN_NAME]" alt = "" class = "gf_image hide-eu hide-au" da…" at bounding box center [374, 207] width 442 height 211
click at [573, 140] on div "< img src = "[URL][DOMAIN_NAME]" alt = "" class = "gf_image hide-eu hide-au hid…" at bounding box center [374, 207] width 442 height 211
click at [184, 142] on div "< img src = "[URL][DOMAIN_NAME]" alt = "" class = "gf_image hide-eu hide-au hid…" at bounding box center [374, 207] width 442 height 211
click at [565, 165] on div "< img src = "[URL][DOMAIN_NAME]" alt = "" class = "gf_image hide-eu hide-au hid…" at bounding box center [374, 207] width 442 height 211
click at [171, 172] on div "< img src = "[URL][DOMAIN_NAME]" alt = "" class = "gf_image hide-eu hide-au hid…" at bounding box center [374, 207] width 442 height 211
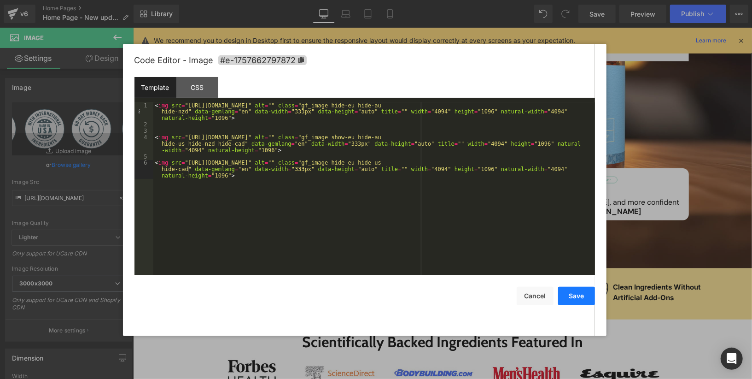
click at [569, 293] on button "Save" at bounding box center [576, 295] width 37 height 18
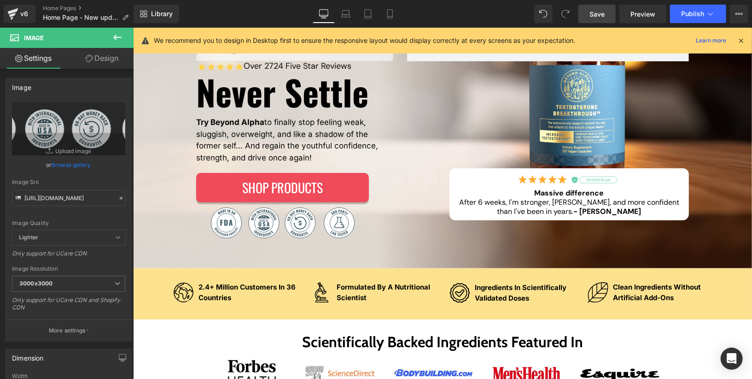
click at [598, 17] on span "Save" at bounding box center [596, 14] width 15 height 10
click at [636, 14] on span "Preview" at bounding box center [642, 14] width 25 height 10
click at [693, 17] on span "Publish" at bounding box center [692, 13] width 23 height 7
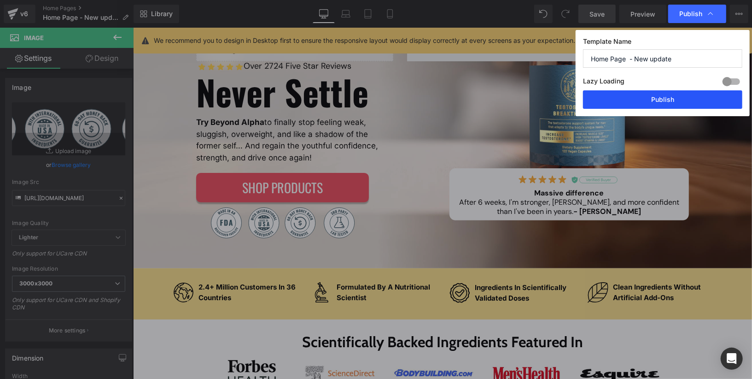
click at [663, 98] on button "Publish" at bounding box center [662, 99] width 159 height 18
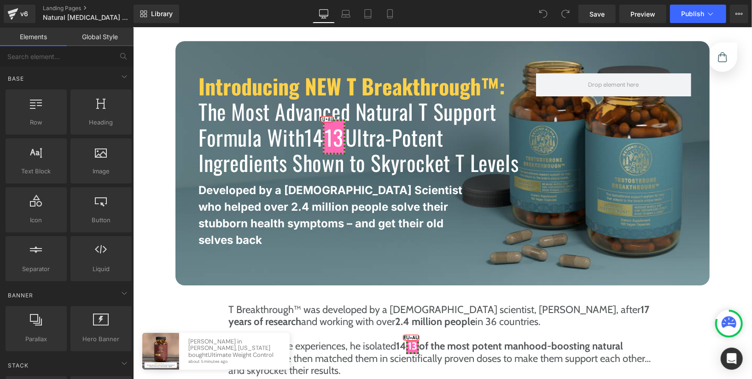
scroll to position [1944, 0]
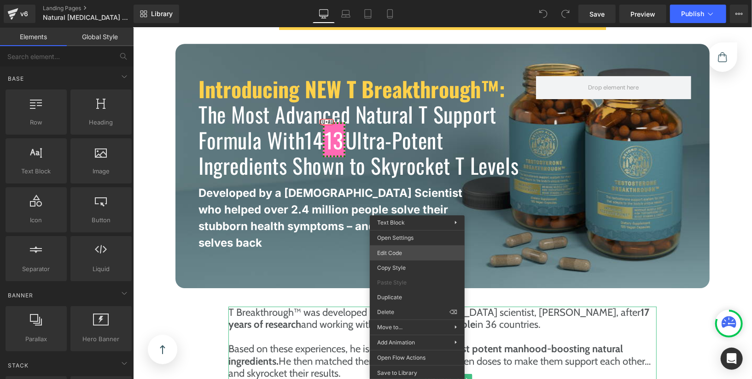
click at [411, 0] on div "You are previewing how the will restyle your page. You can not edit Elements in…" at bounding box center [376, 0] width 752 height 0
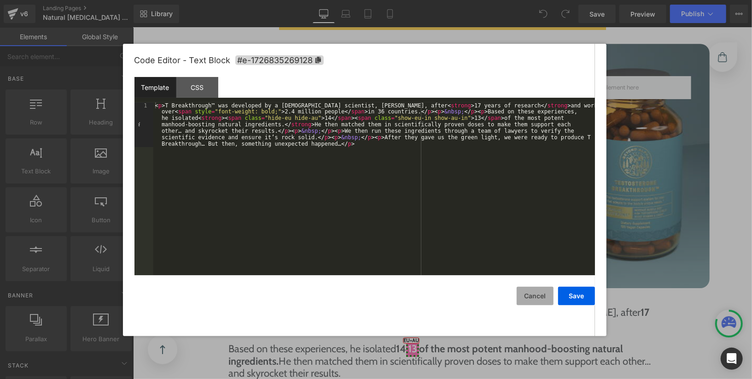
click at [528, 290] on button "Cancel" at bounding box center [535, 295] width 37 height 18
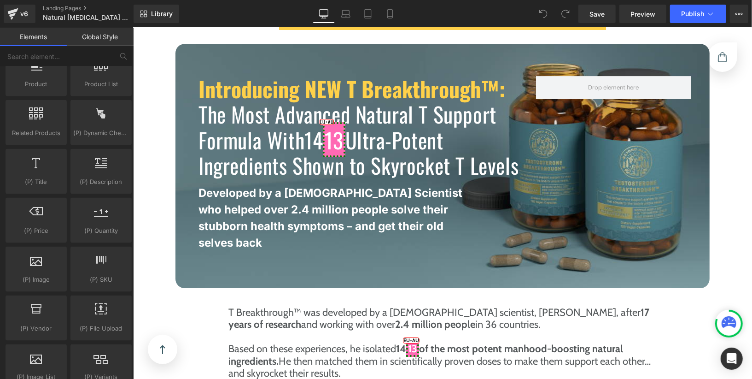
scroll to position [840, 0]
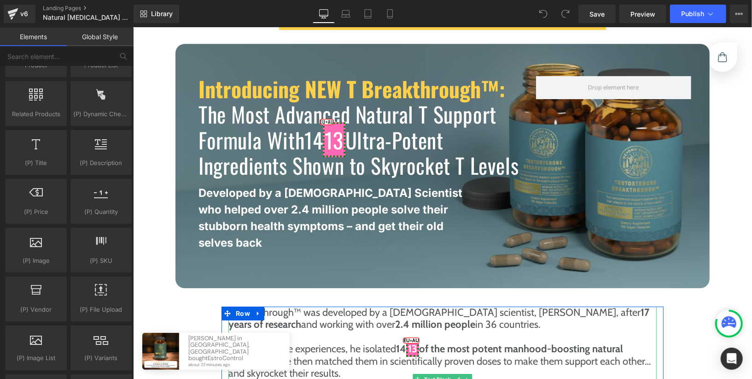
click at [418, 340] on span "13" at bounding box center [412, 348] width 13 height 16
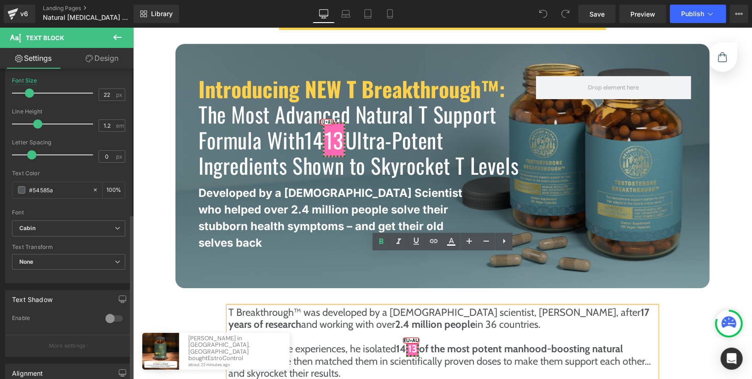
scroll to position [269, 0]
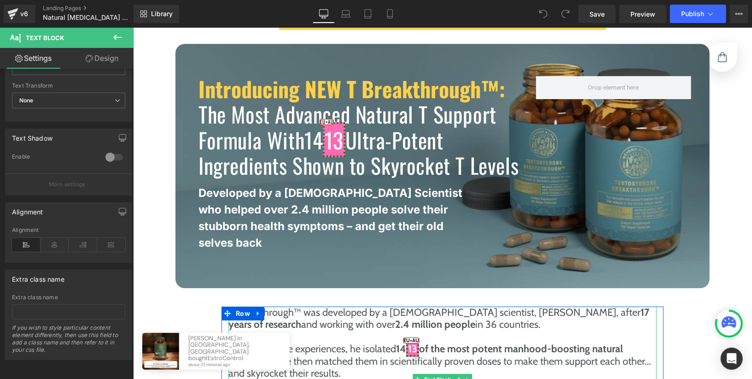
click at [400, 342] on span "14" at bounding box center [401, 348] width 10 height 12
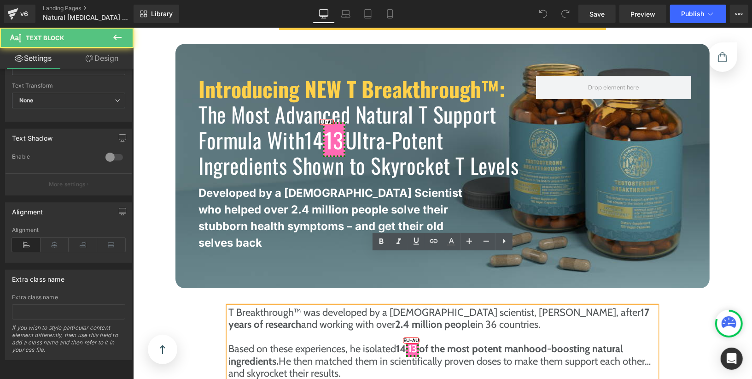
click at [419, 340] on span "13" at bounding box center [412, 348] width 13 height 16
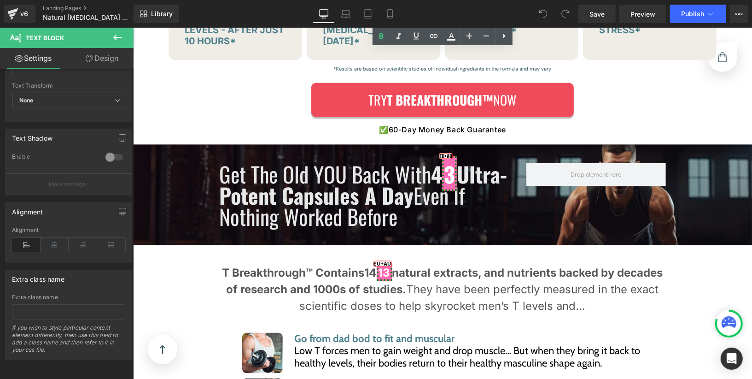
scroll to position [2953, 0]
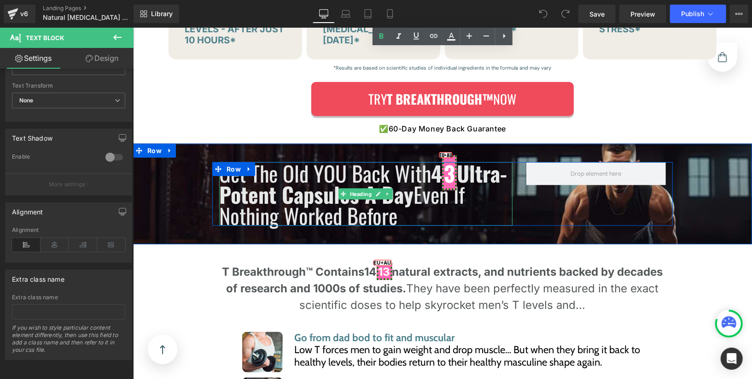
click at [456, 181] on span "3" at bounding box center [449, 172] width 15 height 35
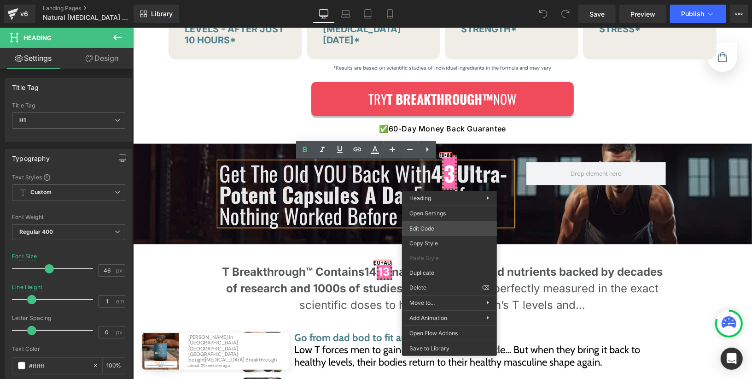
click at [446, 0] on div "You are previewing how the will restyle your page. You can not edit Elements in…" at bounding box center [376, 0] width 752 height 0
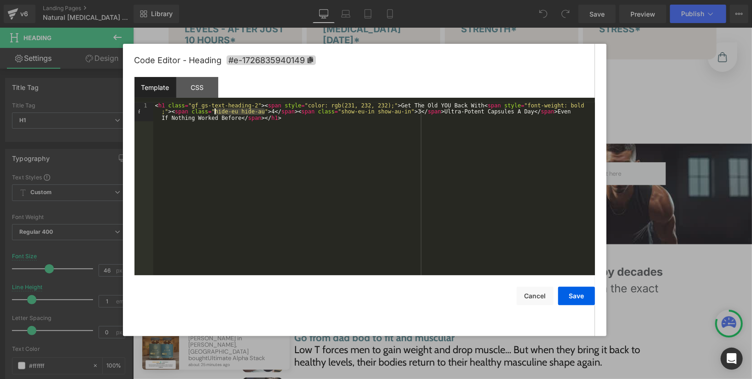
drag, startPoint x: 264, startPoint y: 114, endPoint x: 214, endPoint y: 113, distance: 50.2
click at [214, 113] on div "< h1 class = "gf_gs-text-heading-2" > < span style = "color: rgb(231, 232, 232)…" at bounding box center [374, 207] width 442 height 211
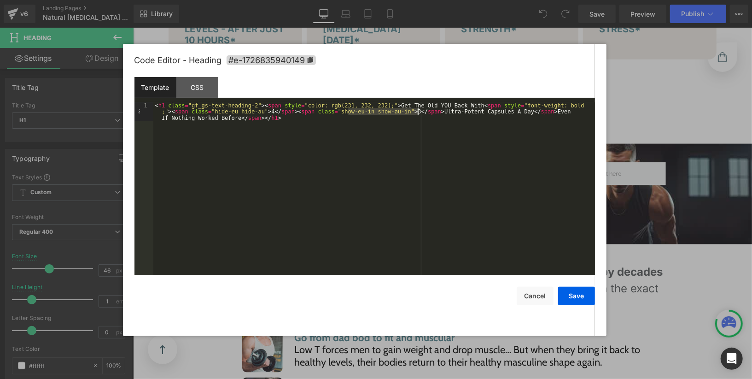
drag, startPoint x: 348, startPoint y: 111, endPoint x: 418, endPoint y: 111, distance: 70.0
click at [418, 111] on div "< h1 class = "gf_gs-text-heading-2" > < span style = "color: rgb(231, 232, 232)…" at bounding box center [374, 207] width 442 height 211
